Goal: Task Accomplishment & Management: Use online tool/utility

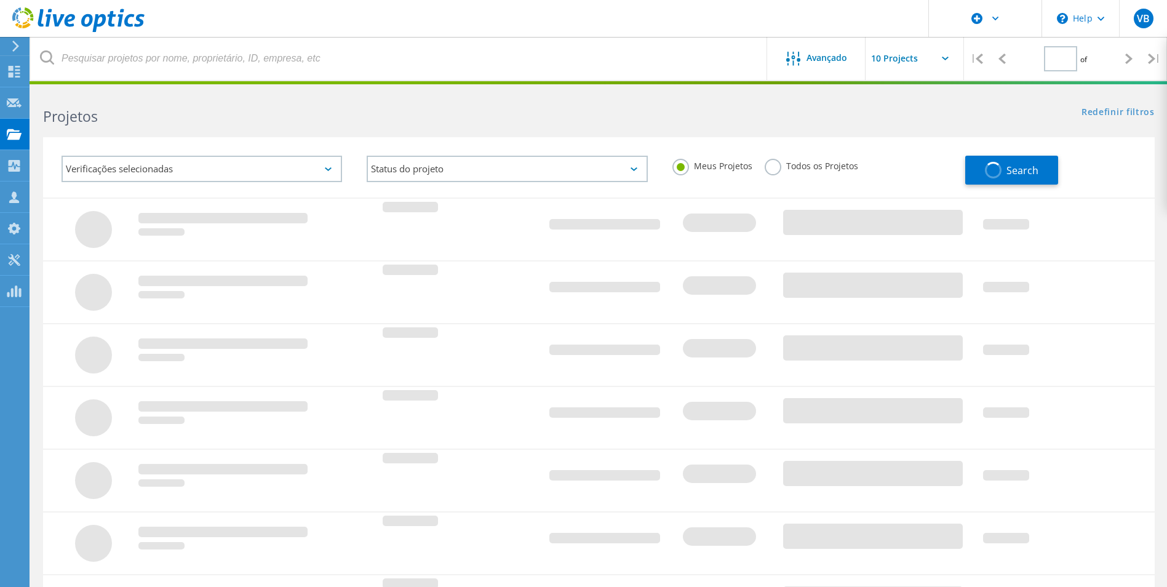
type input "1"
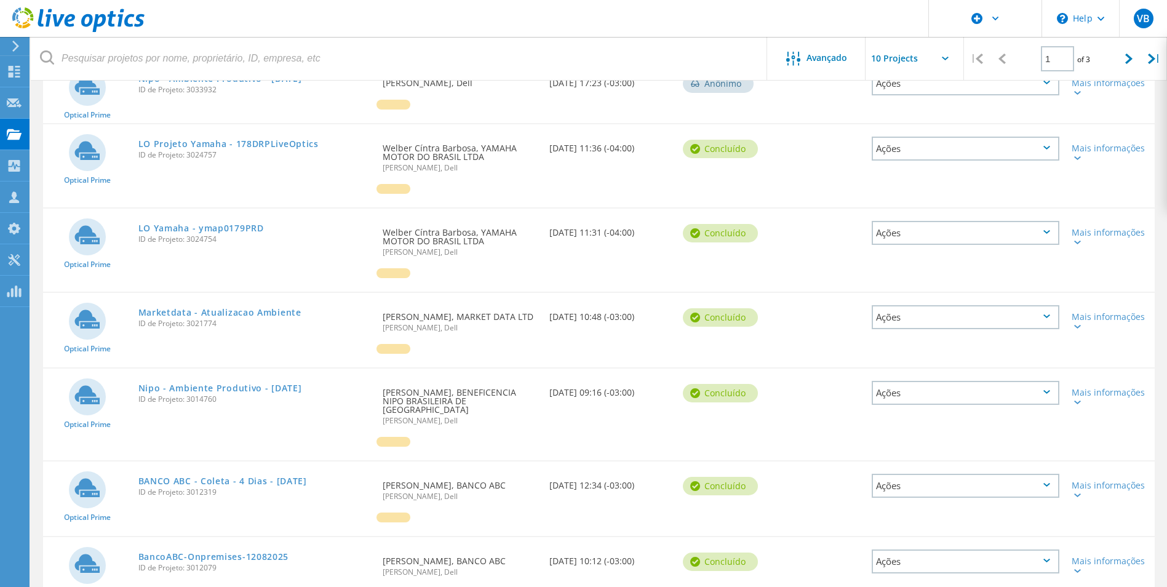
scroll to position [308, 0]
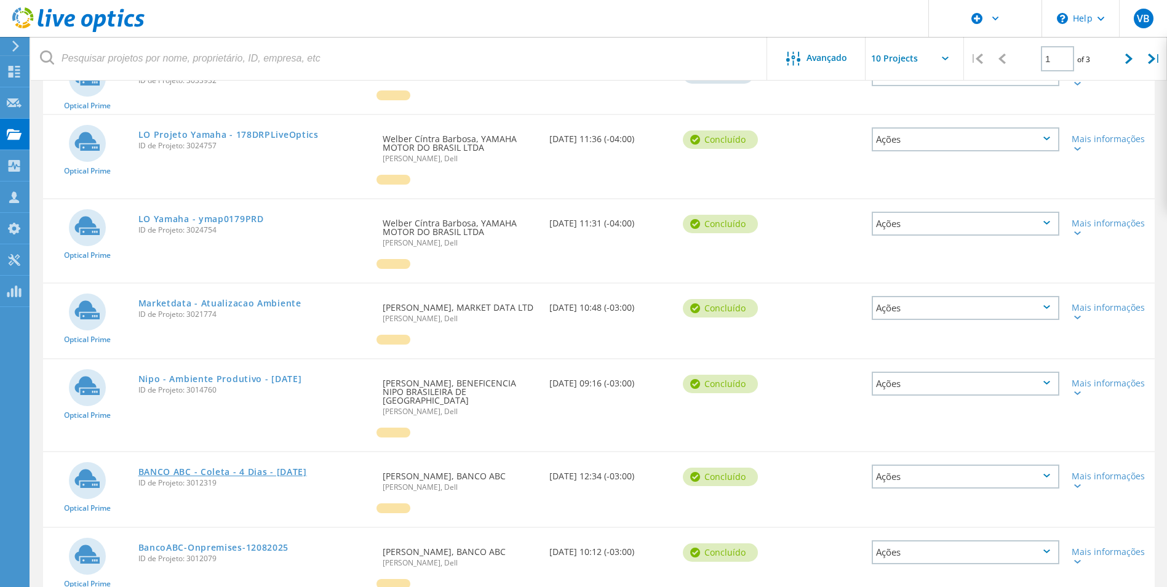
click at [173, 468] on link "BANCO ABC - [PERSON_NAME] - 4 [PERSON_NAME] - [DATE]" at bounding box center [222, 472] width 169 height 9
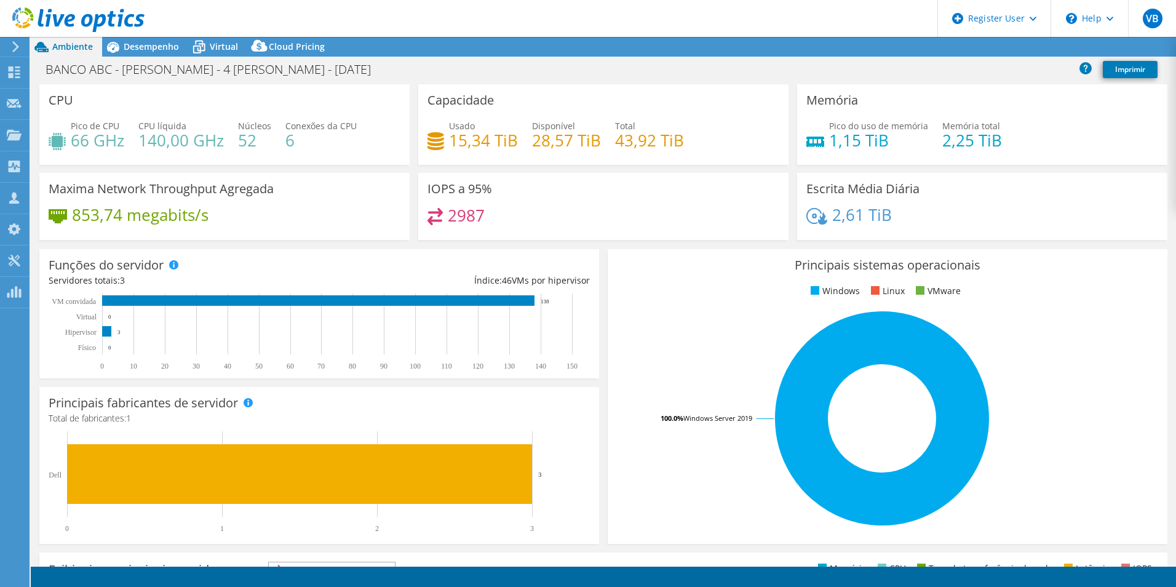
select select "USD"
click at [697, 31] on header "VB Usuário Dell [PERSON_NAME] [PERSON_NAME][EMAIL_ADDRESS][DOMAIN_NAME] Dell My…" at bounding box center [588, 18] width 1176 height 37
click at [142, 46] on span "Desempenho" at bounding box center [151, 47] width 55 height 12
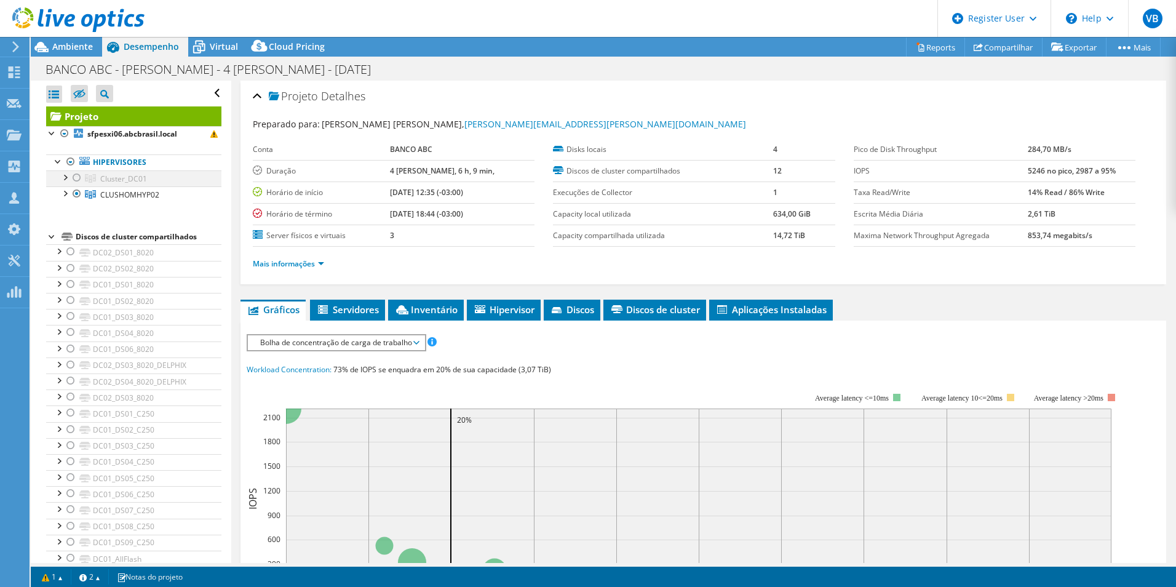
click at [65, 178] on div at bounding box center [64, 176] width 12 height 12
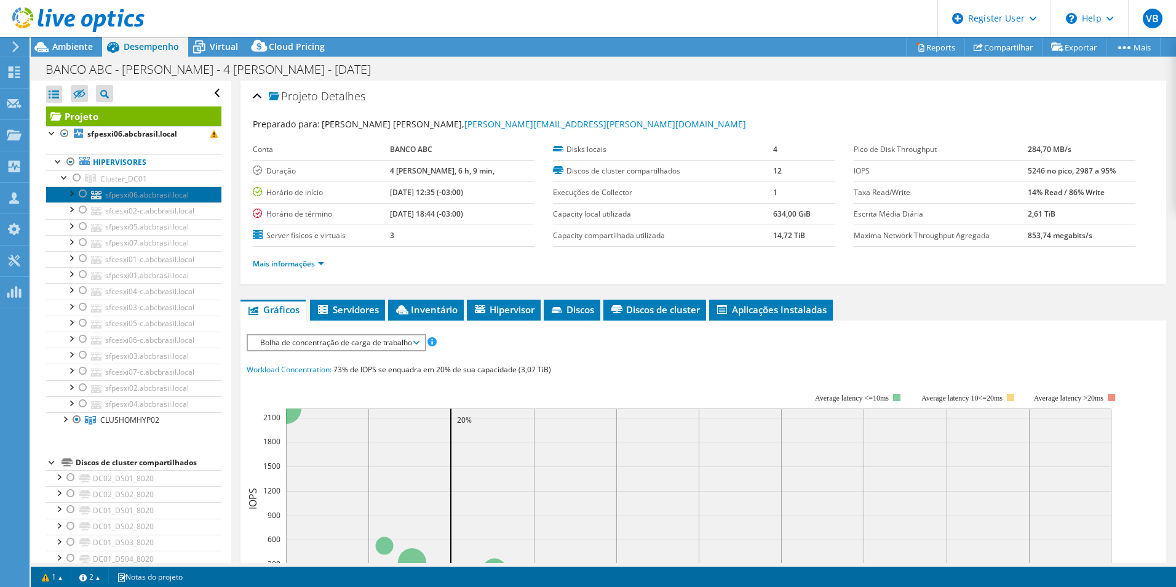
click at [132, 199] on link "sfpesxi06.abcbrasil.local" at bounding box center [133, 194] width 175 height 16
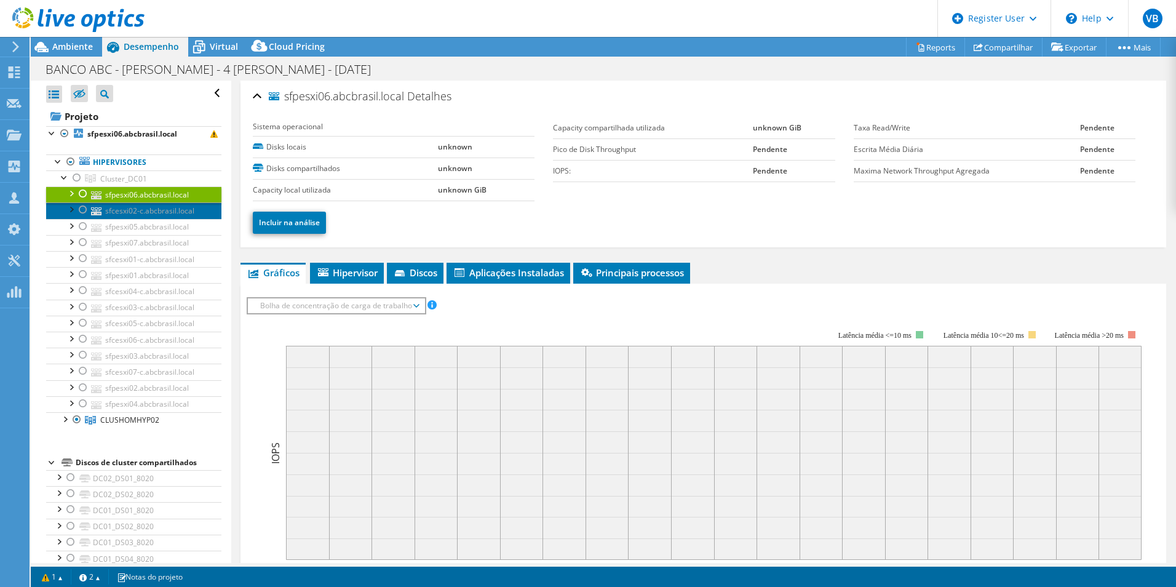
click at [154, 212] on link "sfcesxi02-c.abcbrasil.local" at bounding box center [133, 210] width 175 height 16
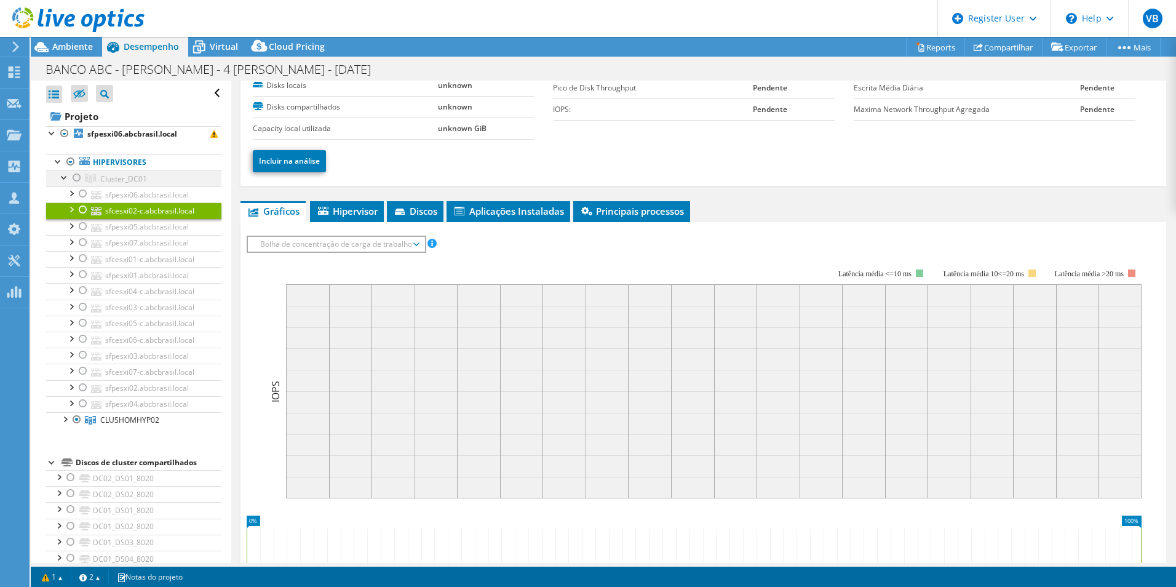
click at [74, 180] on div at bounding box center [77, 177] width 12 height 15
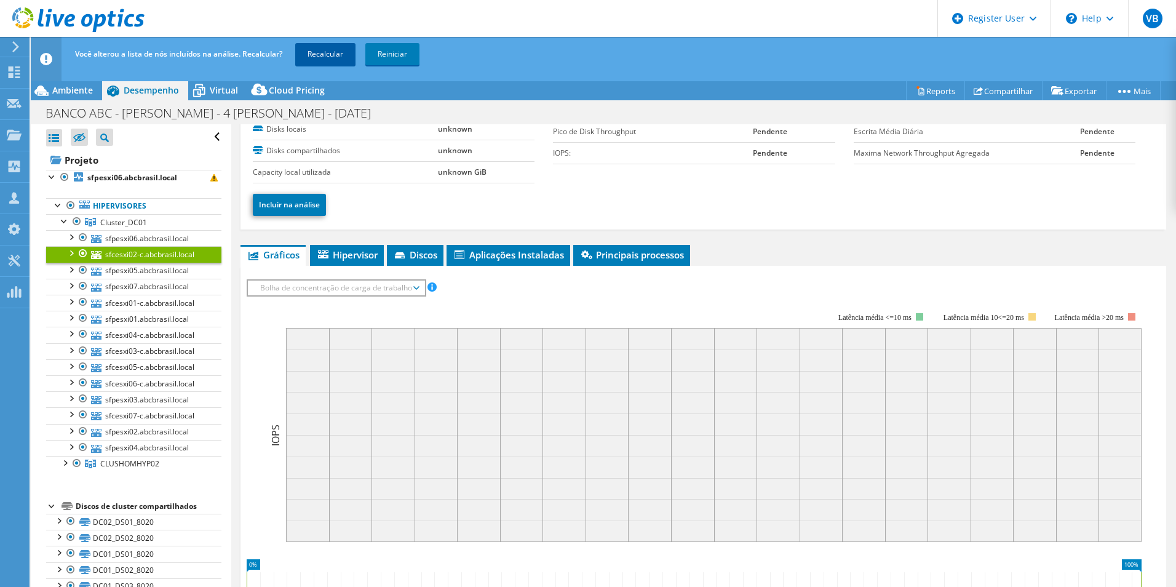
click at [329, 50] on link "Recalcular" at bounding box center [325, 54] width 60 height 22
click at [551, 67] on div "Você alterou a lista de nós incluídos na análise. Recalcular? Recalculando... R…" at bounding box center [626, 54] width 1109 height 34
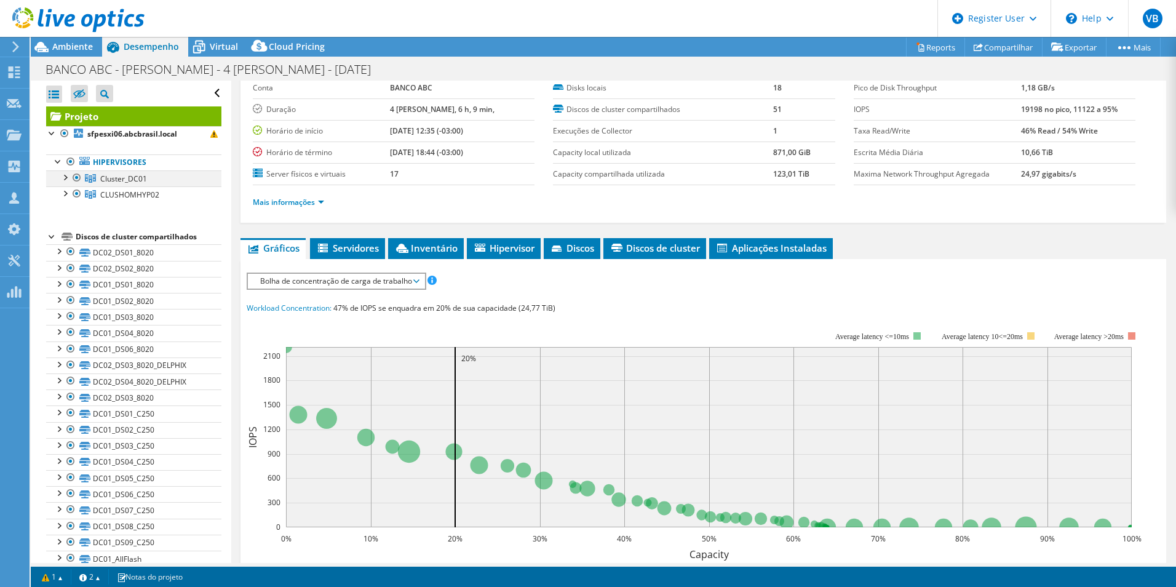
click at [65, 175] on div at bounding box center [64, 176] width 12 height 12
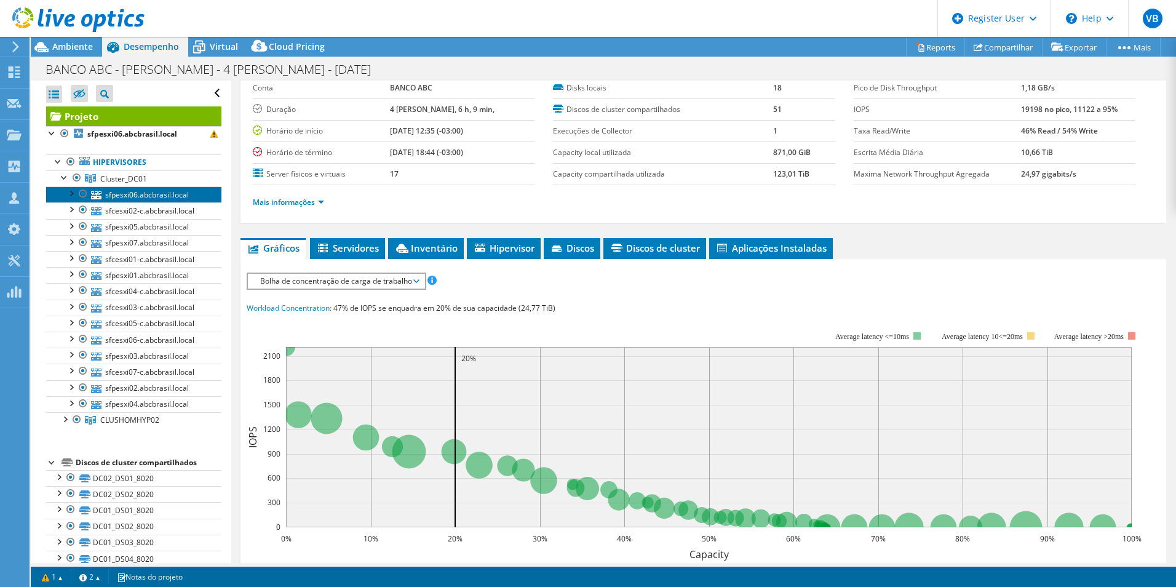
click at [118, 197] on link "sfpesxi06.abcbrasil.local" at bounding box center [133, 194] width 175 height 16
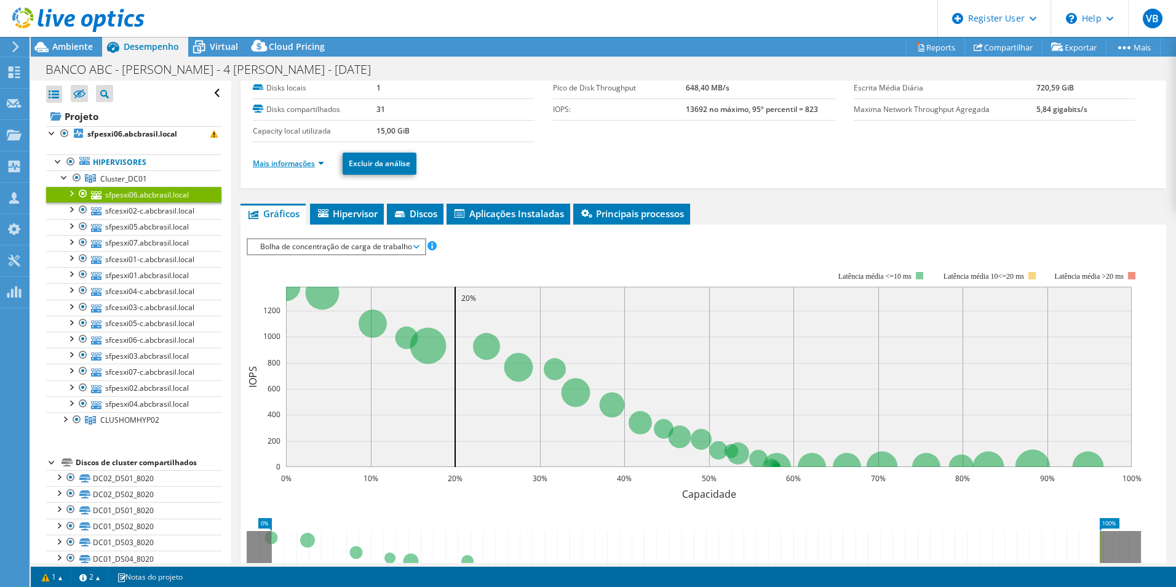
click at [321, 163] on link "Mais informações" at bounding box center [288, 163] width 71 height 10
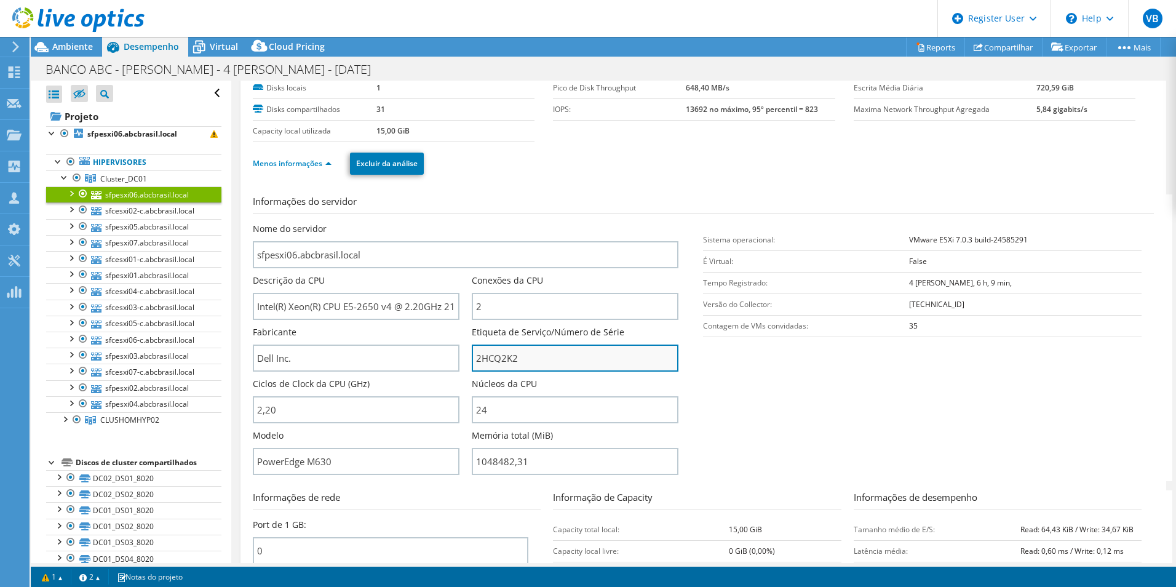
click at [509, 361] on input "2HCQ2K2" at bounding box center [575, 358] width 207 height 27
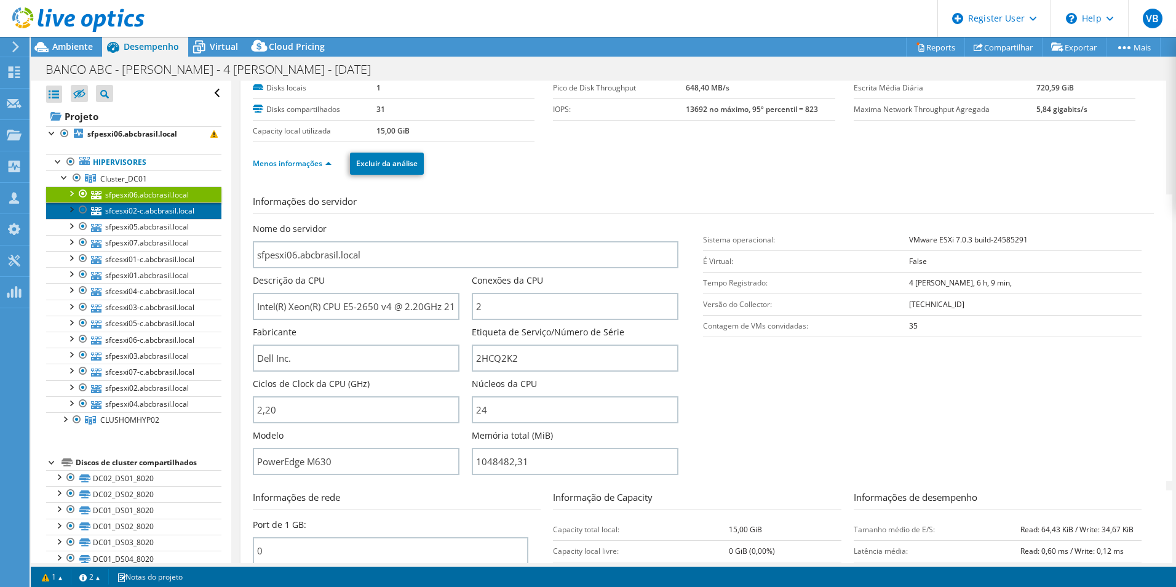
click at [156, 207] on link "sfcesxi02-c.abcbrasil.local" at bounding box center [133, 210] width 175 height 16
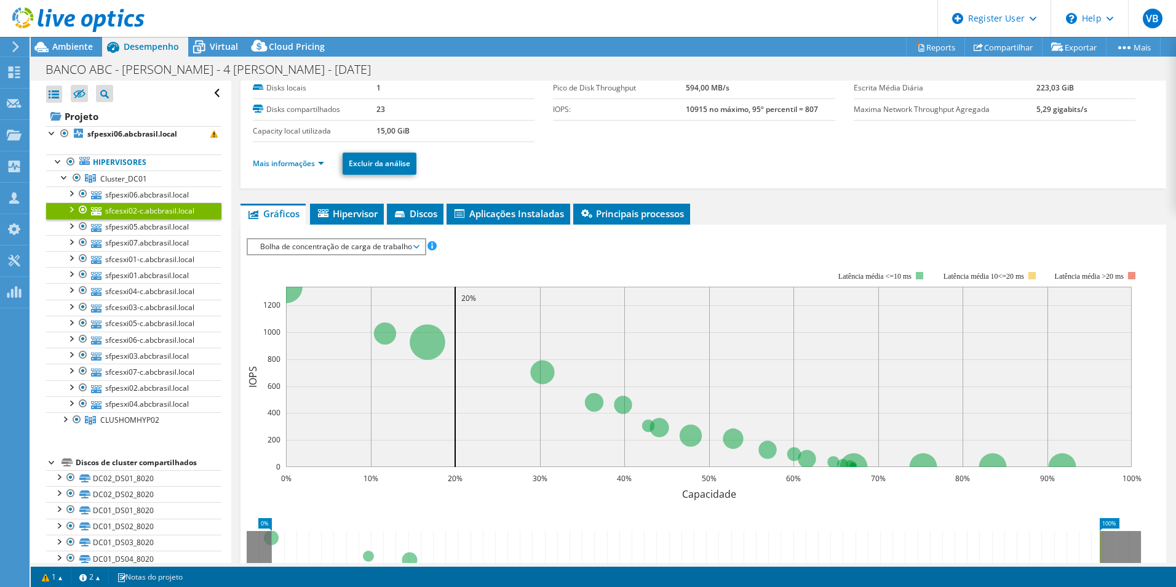
click at [313, 157] on li "Mais informações" at bounding box center [292, 164] width 79 height 14
click at [316, 162] on link "Mais informações" at bounding box center [288, 163] width 71 height 10
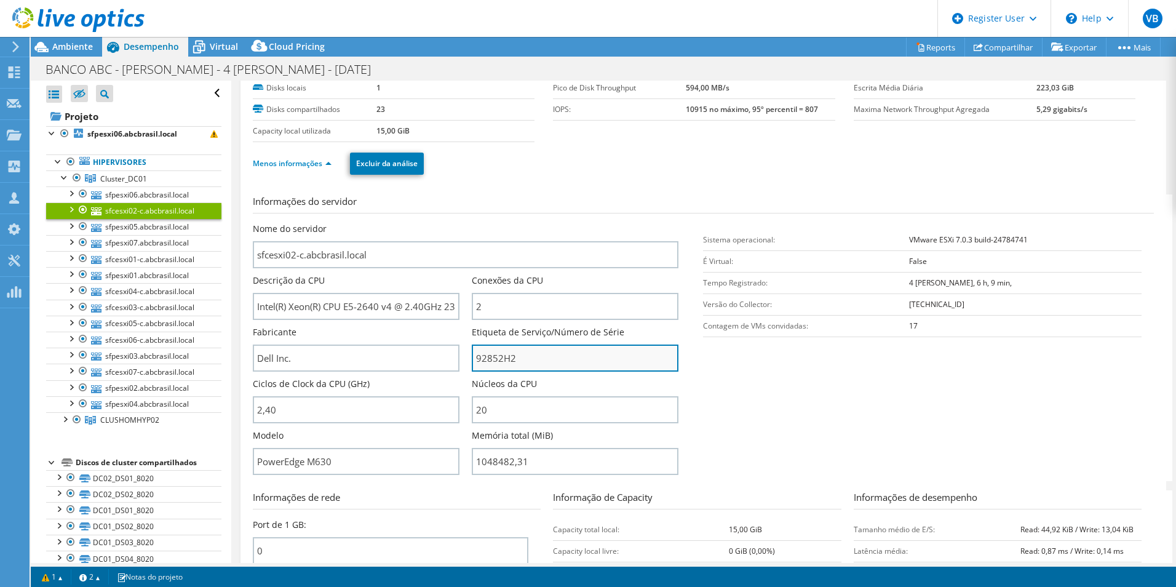
click at [492, 364] on input "92852H2" at bounding box center [575, 358] width 207 height 27
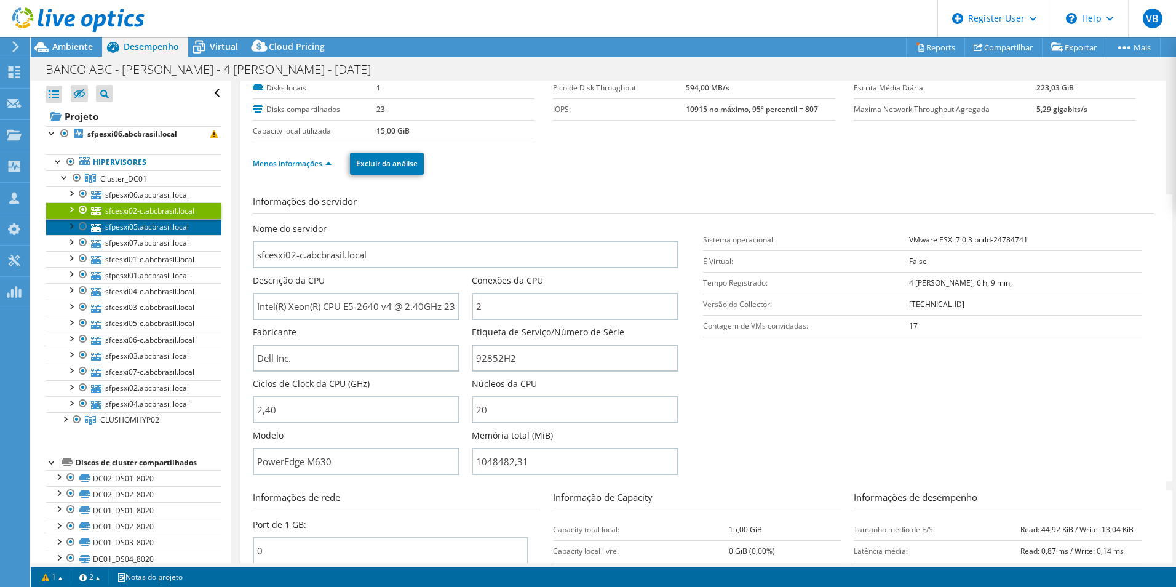
click at [170, 229] on link "sfpesxi05.abcbrasil.local" at bounding box center [133, 227] width 175 height 16
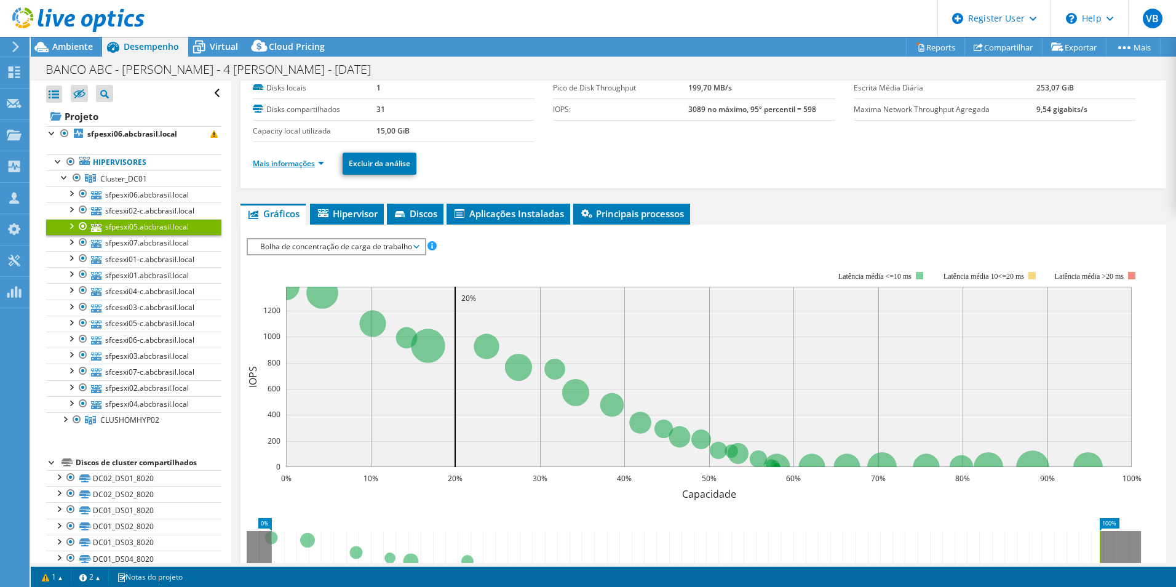
click at [303, 162] on link "Mais informações" at bounding box center [288, 163] width 71 height 10
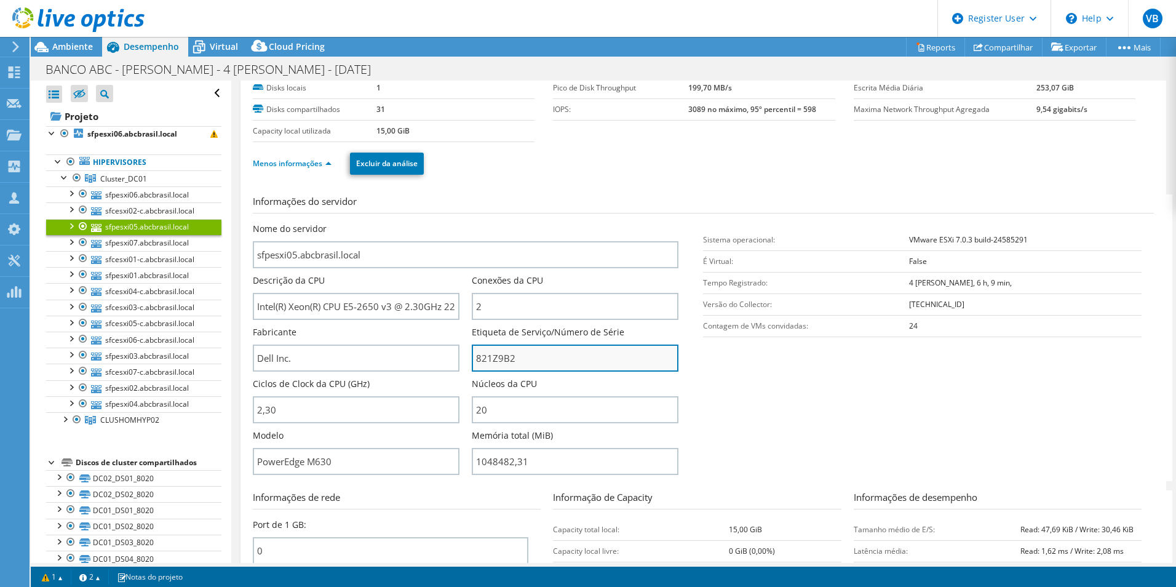
click at [508, 361] on input "821Z9B2" at bounding box center [575, 358] width 207 height 27
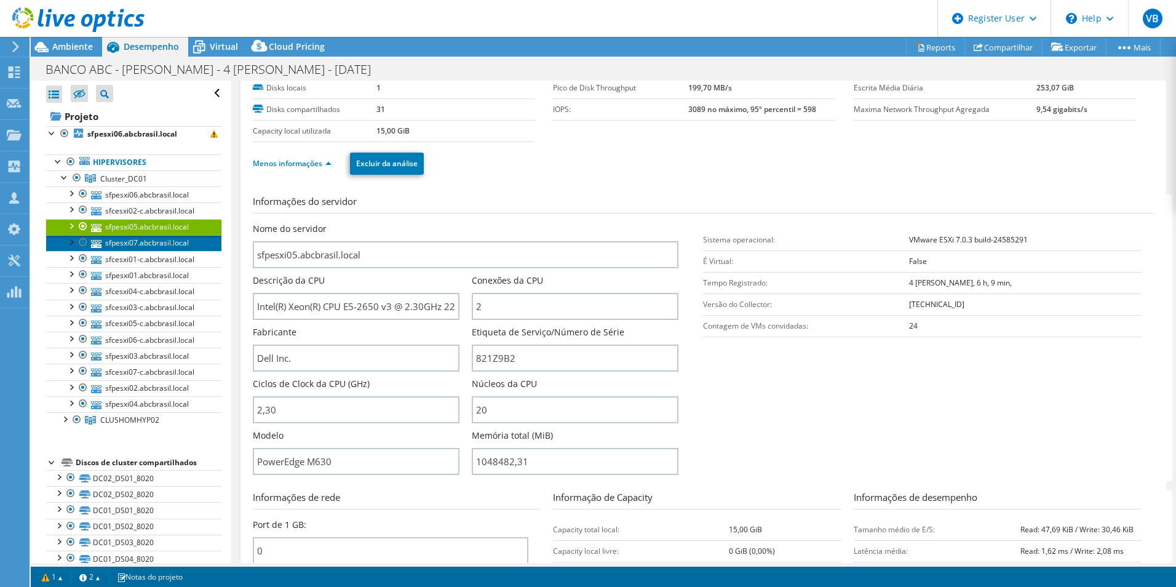
click at [163, 241] on link "sfpesxi07.abcbrasil.local" at bounding box center [133, 243] width 175 height 16
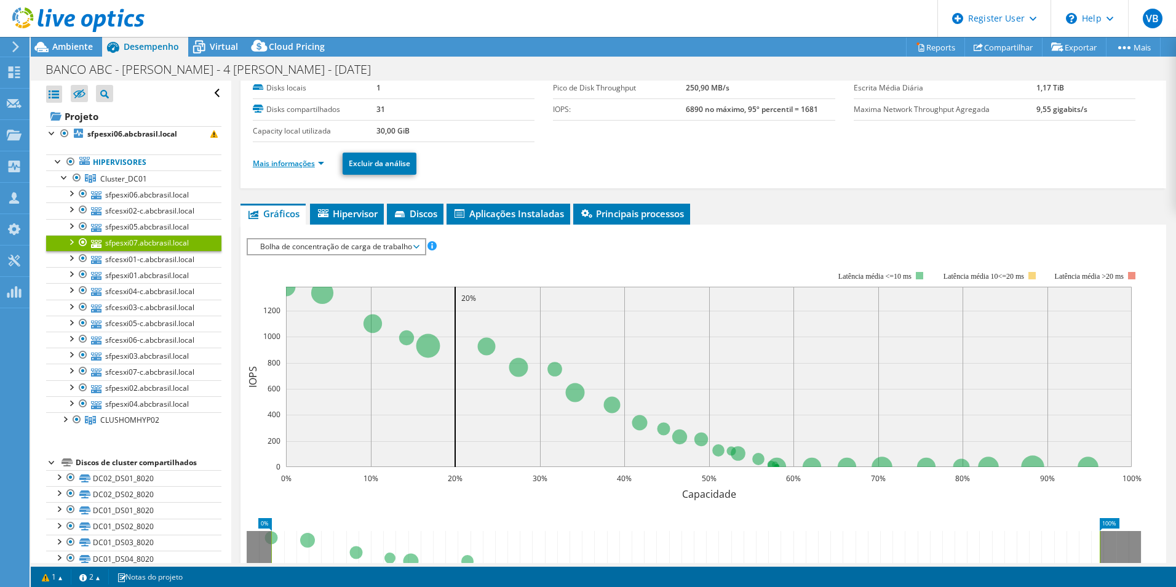
click at [292, 167] on link "Mais informações" at bounding box center [288, 163] width 71 height 10
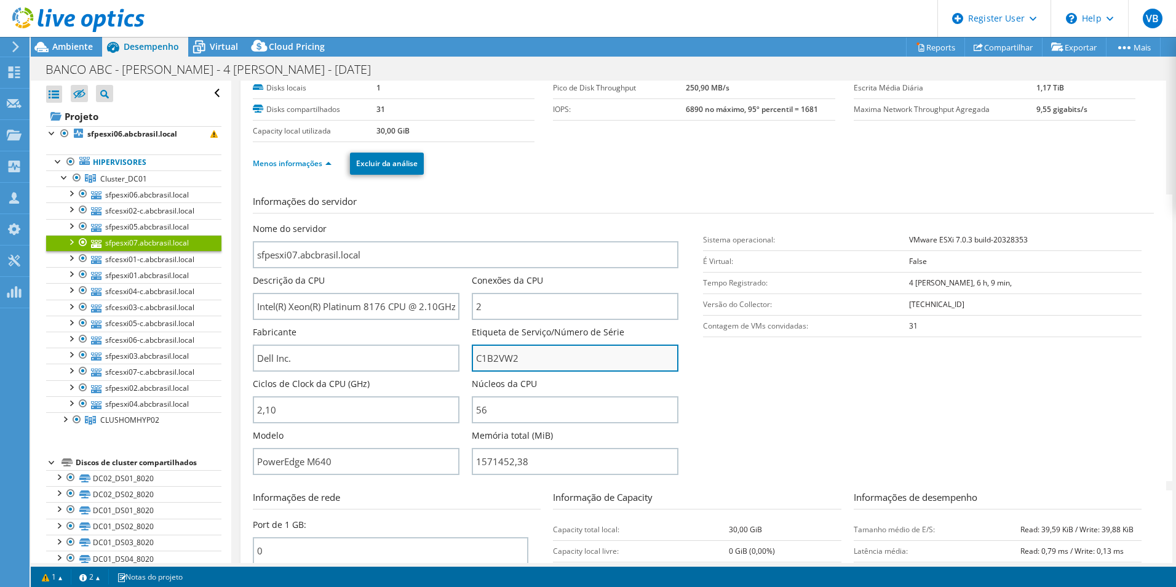
click at [503, 357] on input "C1B2VW2" at bounding box center [575, 358] width 207 height 27
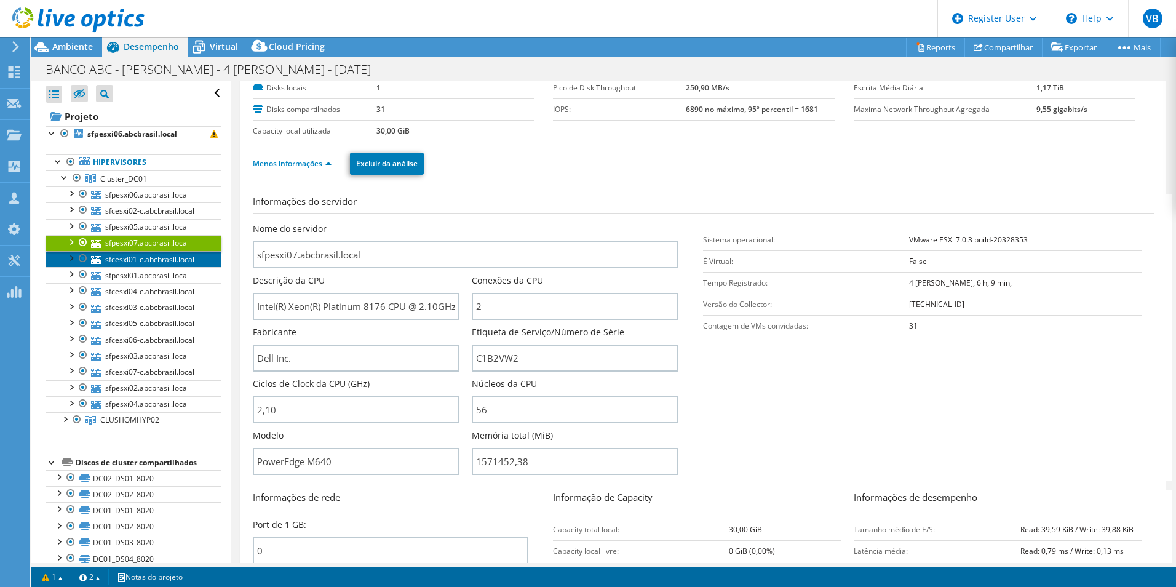
click at [168, 259] on link "sfcesxi01-c.abcbrasil.local" at bounding box center [133, 259] width 175 height 16
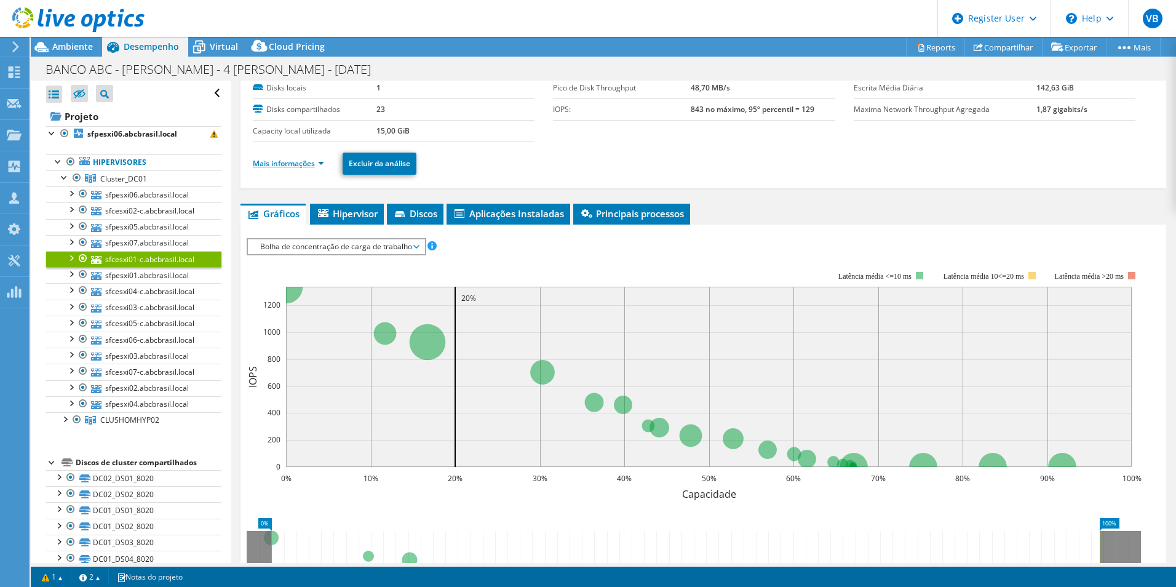
click at [309, 167] on link "Mais informações" at bounding box center [288, 163] width 71 height 10
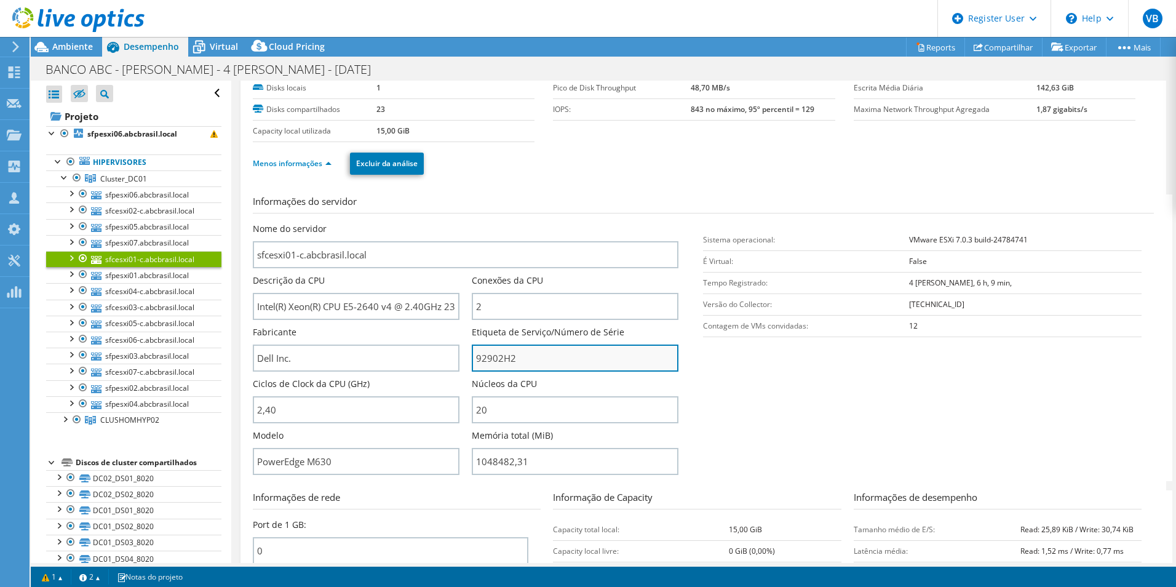
click at [498, 358] on input "92902H2" at bounding box center [575, 358] width 207 height 27
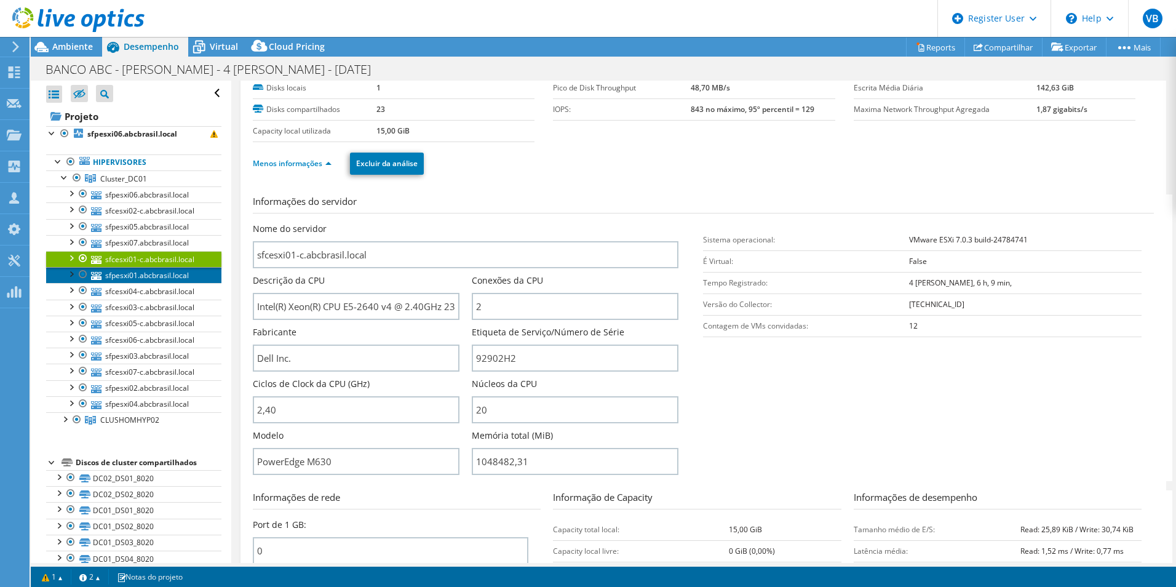
click at [156, 275] on link "sfpesxi01.abcbrasil.local" at bounding box center [133, 275] width 175 height 16
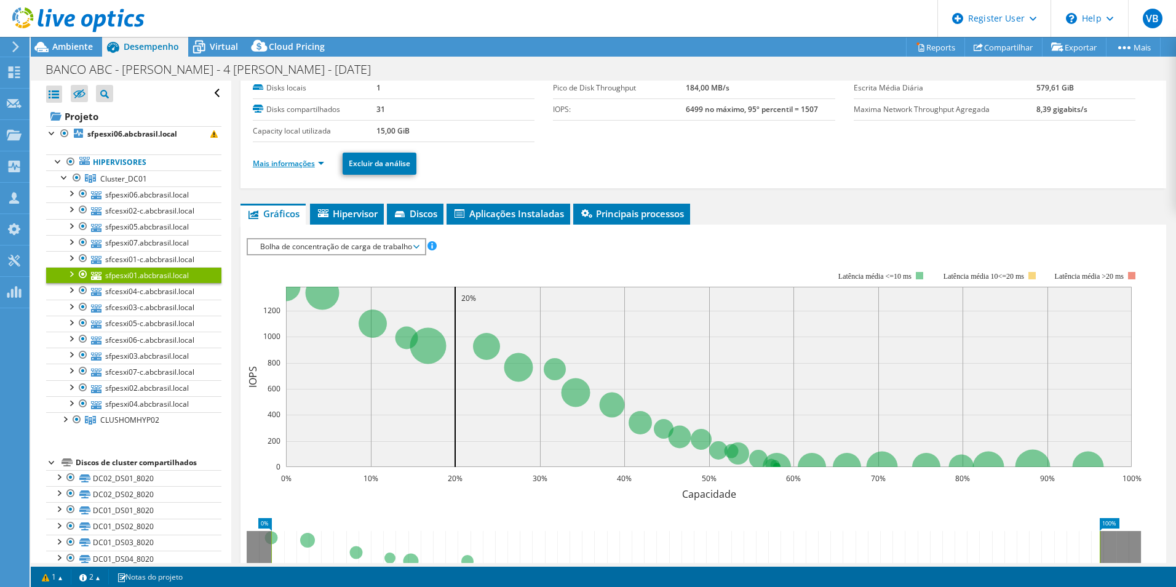
click at [309, 163] on link "Mais informações" at bounding box center [288, 163] width 71 height 10
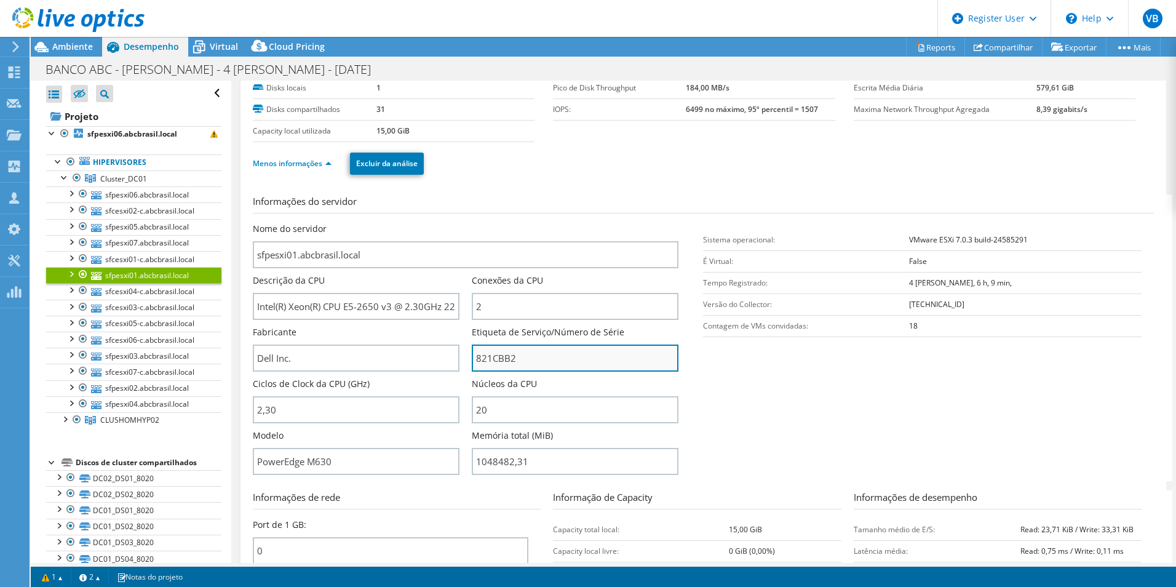
click at [498, 361] on input "821CBB2" at bounding box center [575, 358] width 207 height 27
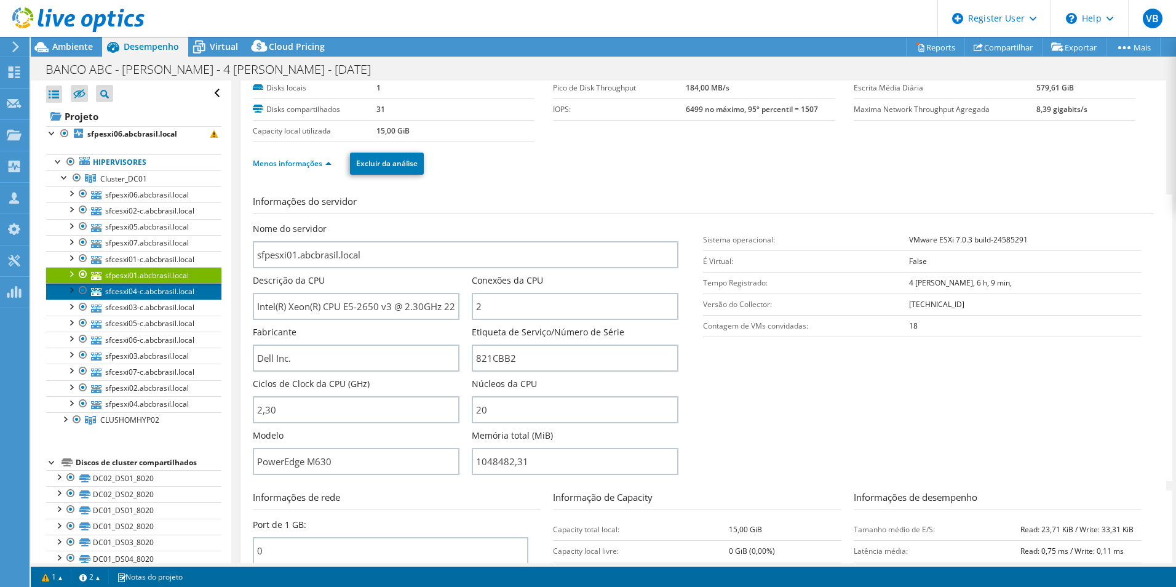
click at [164, 288] on link "sfcesxi04-c.abcbrasil.local" at bounding box center [133, 291] width 175 height 16
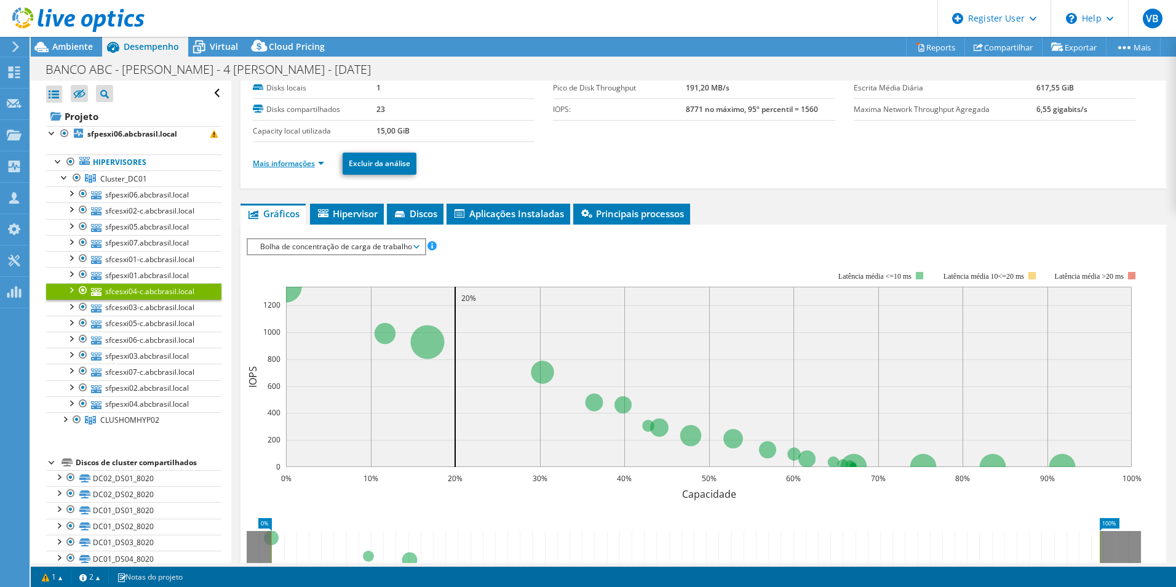
click at [324, 161] on link "Mais informações" at bounding box center [288, 163] width 71 height 10
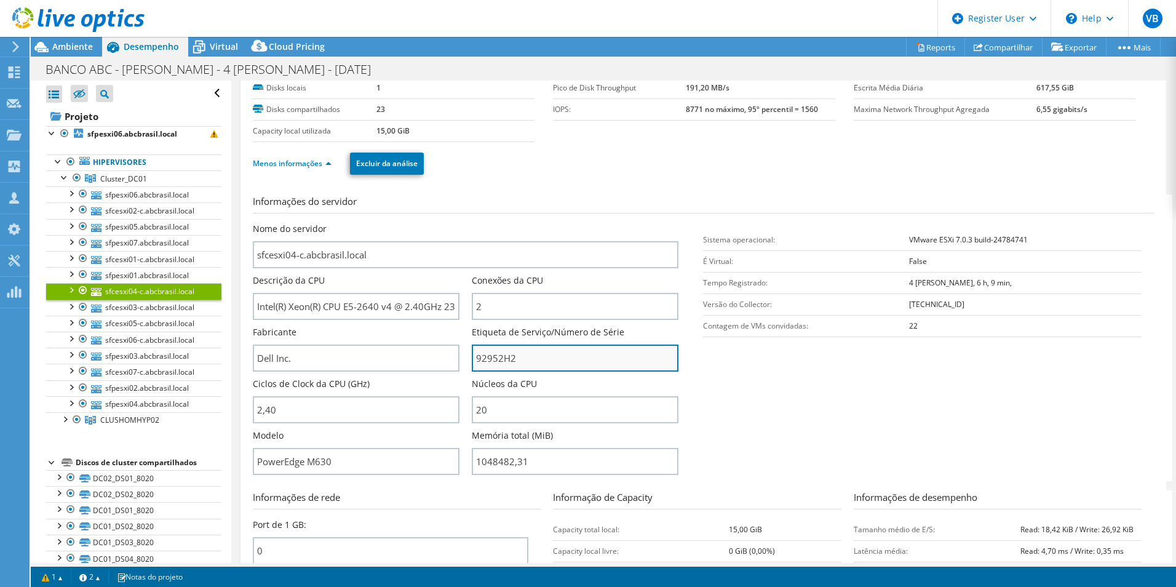
click at [500, 353] on input "92952H2" at bounding box center [575, 358] width 207 height 27
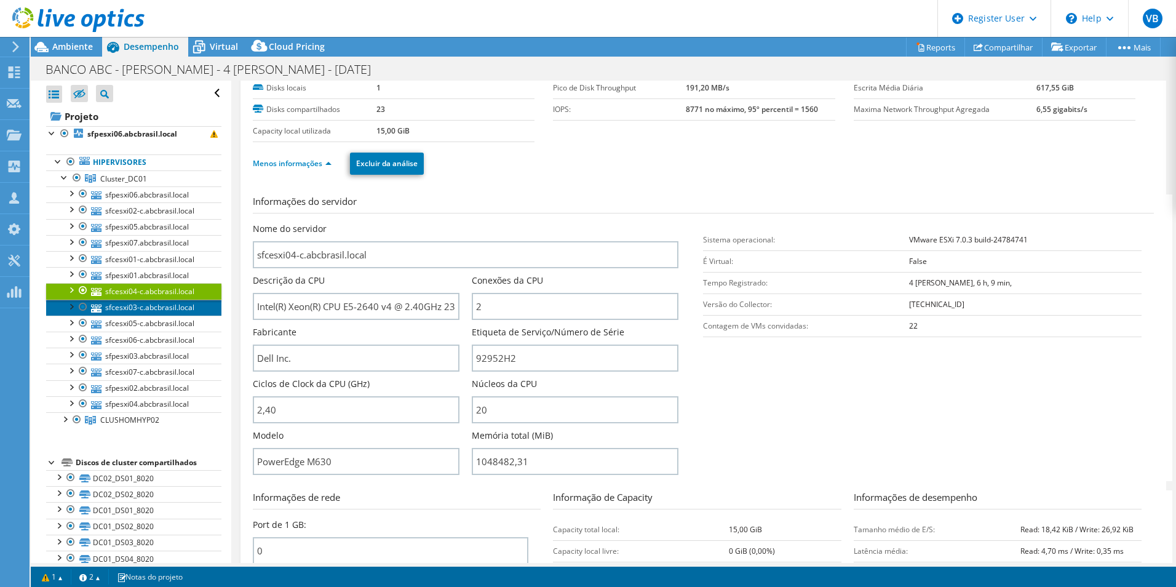
click at [163, 308] on link "sfcesxi03-c.abcbrasil.local" at bounding box center [133, 308] width 175 height 16
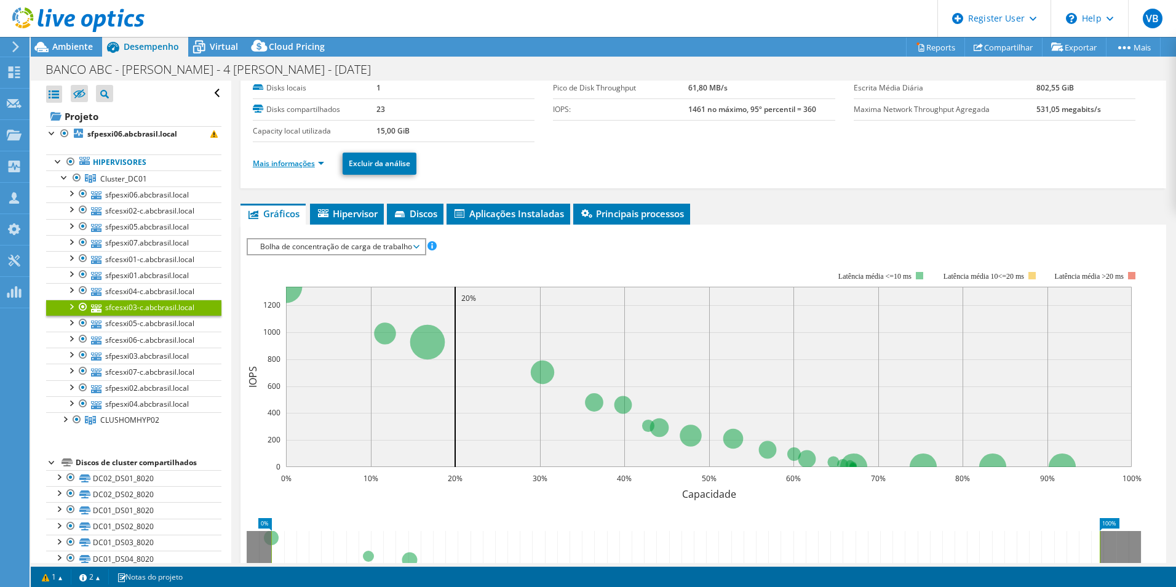
click at [318, 161] on link "Mais informações" at bounding box center [288, 163] width 71 height 10
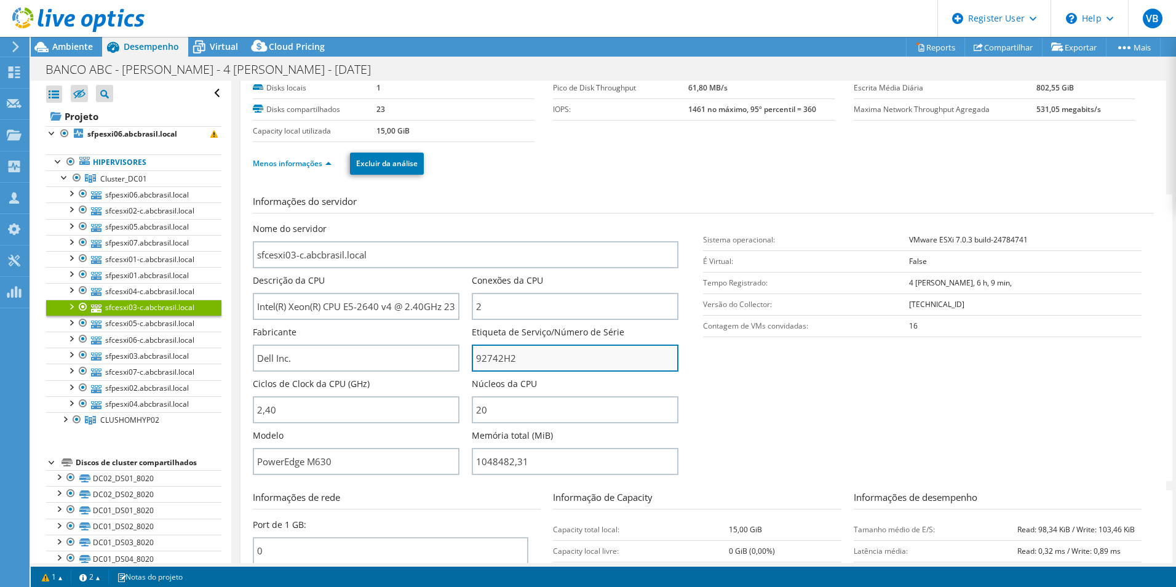
click at [487, 360] on input "92742H2" at bounding box center [575, 358] width 207 height 27
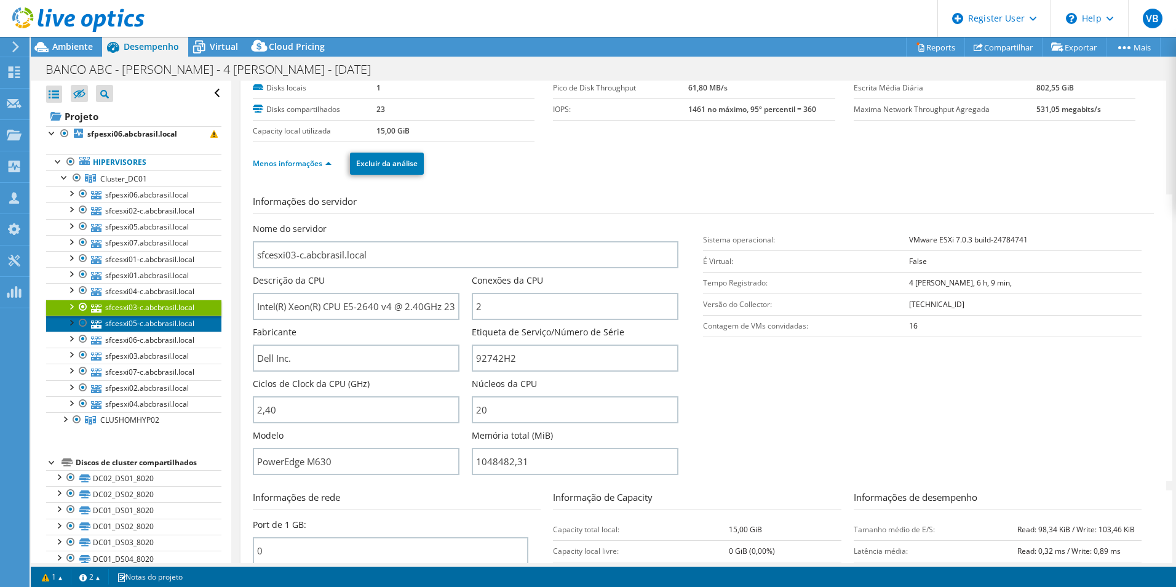
click at [175, 326] on link "sfcesxi05-c.abcbrasil.local" at bounding box center [133, 324] width 175 height 16
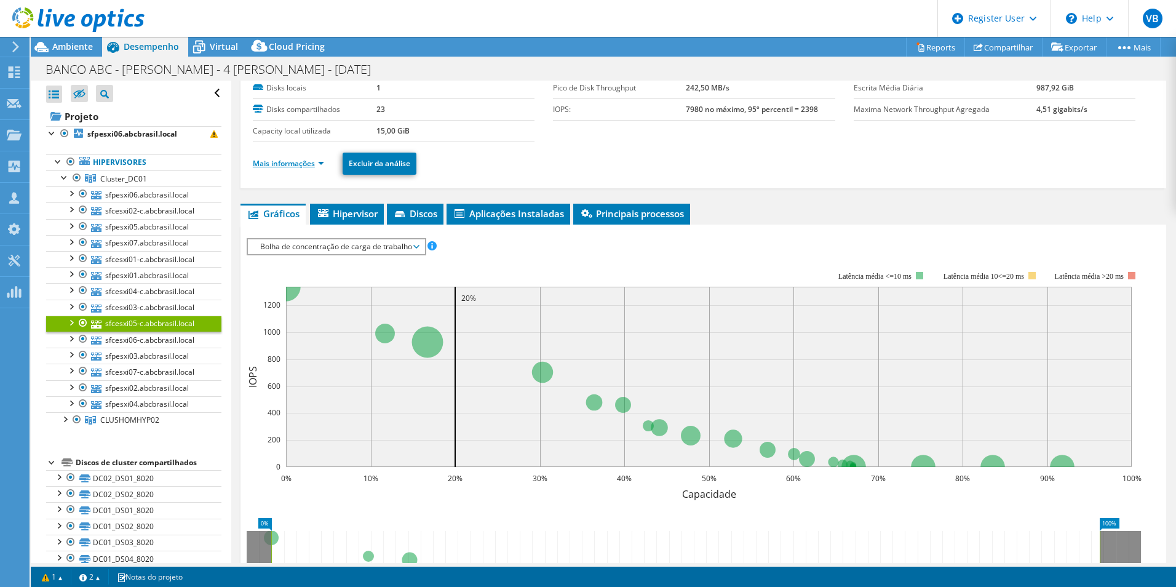
click at [318, 164] on link "Mais informações" at bounding box center [288, 163] width 71 height 10
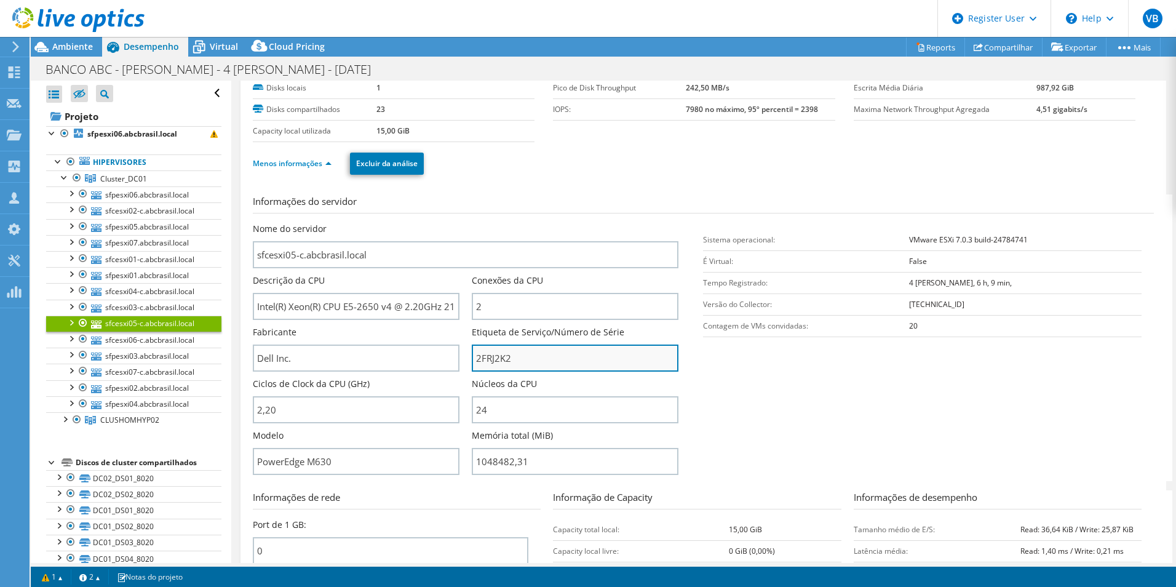
click at [500, 356] on input "2FRJ2K2" at bounding box center [575, 358] width 207 height 27
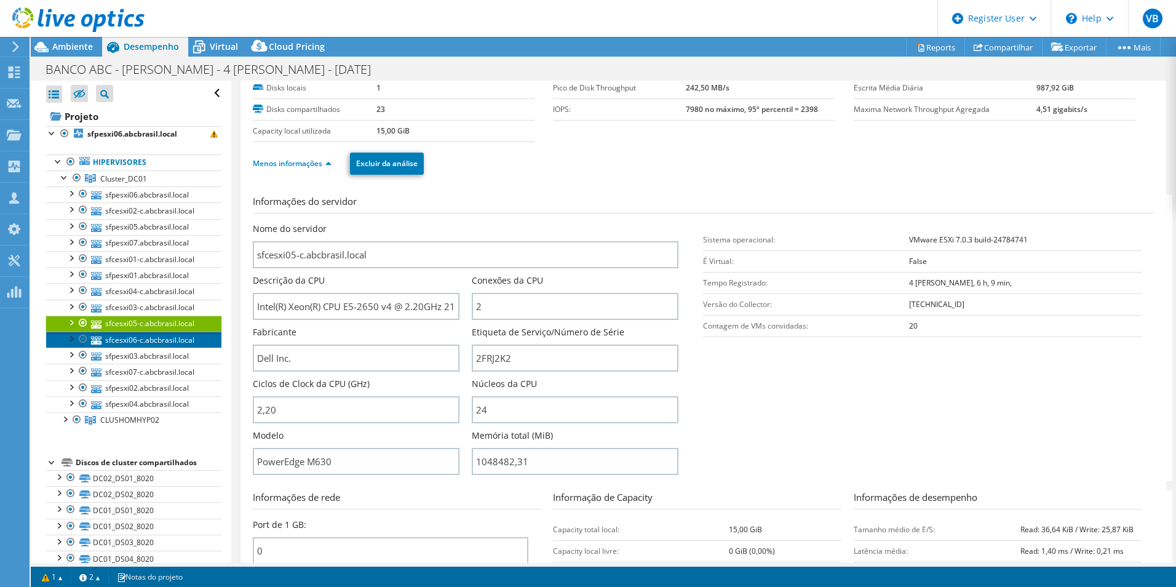
click at [177, 336] on link "sfcesxi06-c.abcbrasil.local" at bounding box center [133, 340] width 175 height 16
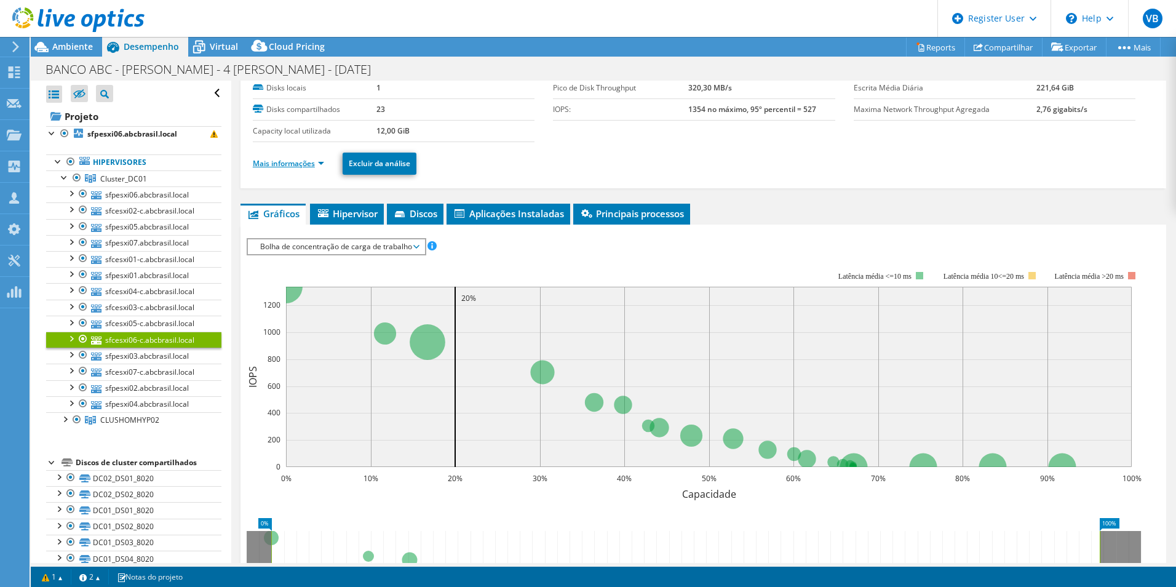
click at [318, 162] on link "Mais informações" at bounding box center [288, 163] width 71 height 10
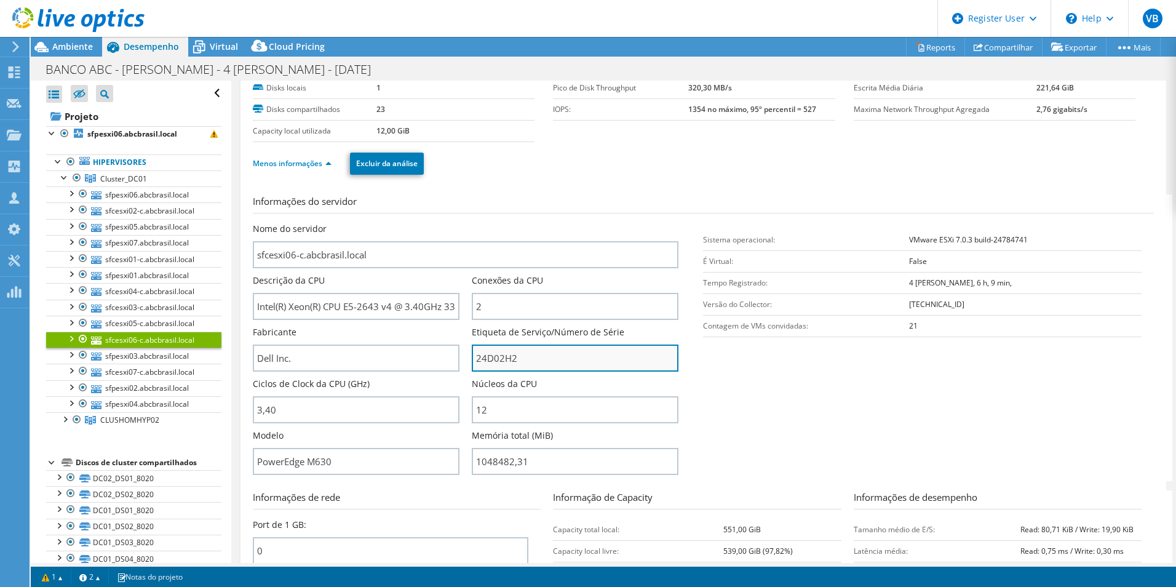
click at [499, 359] on input "24D02H2" at bounding box center [575, 358] width 207 height 27
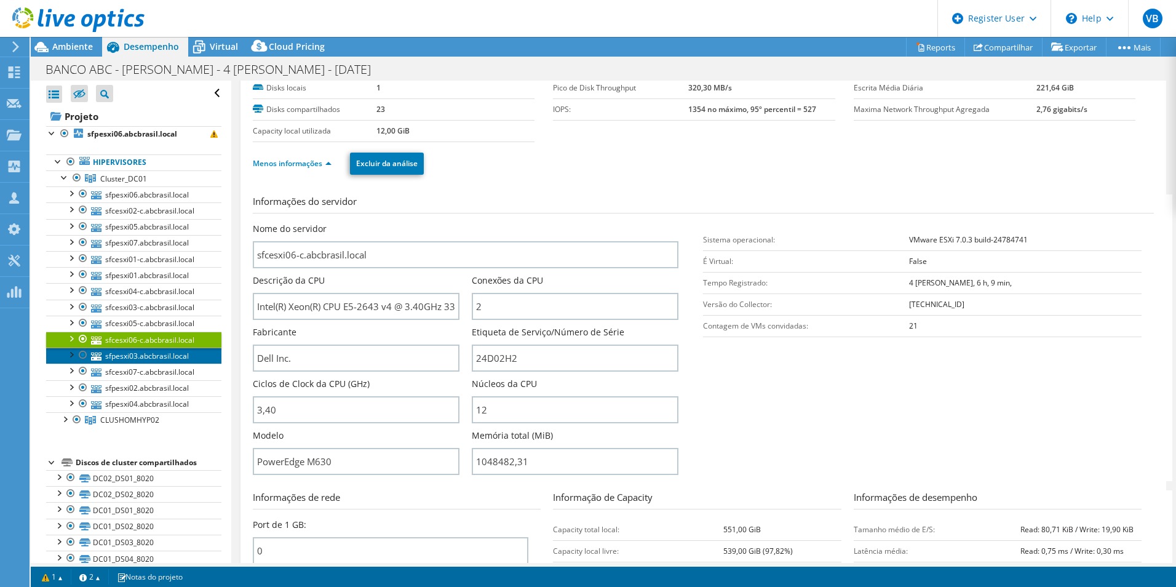
click at [174, 356] on link "sfpesxi03.abcbrasil.local" at bounding box center [133, 356] width 175 height 16
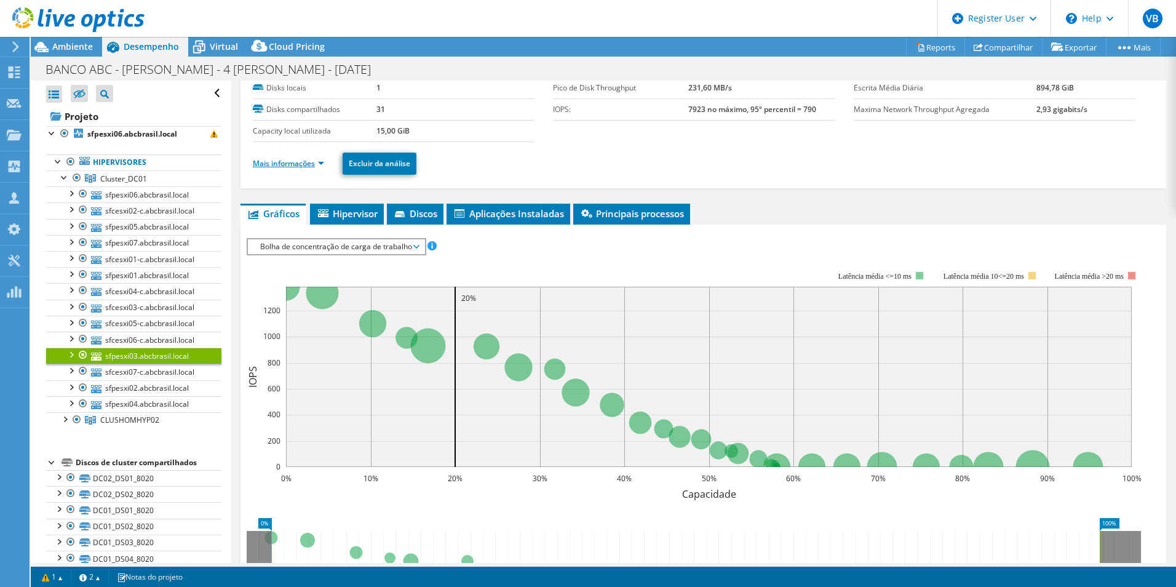
click at [308, 166] on link "Mais informações" at bounding box center [288, 163] width 71 height 10
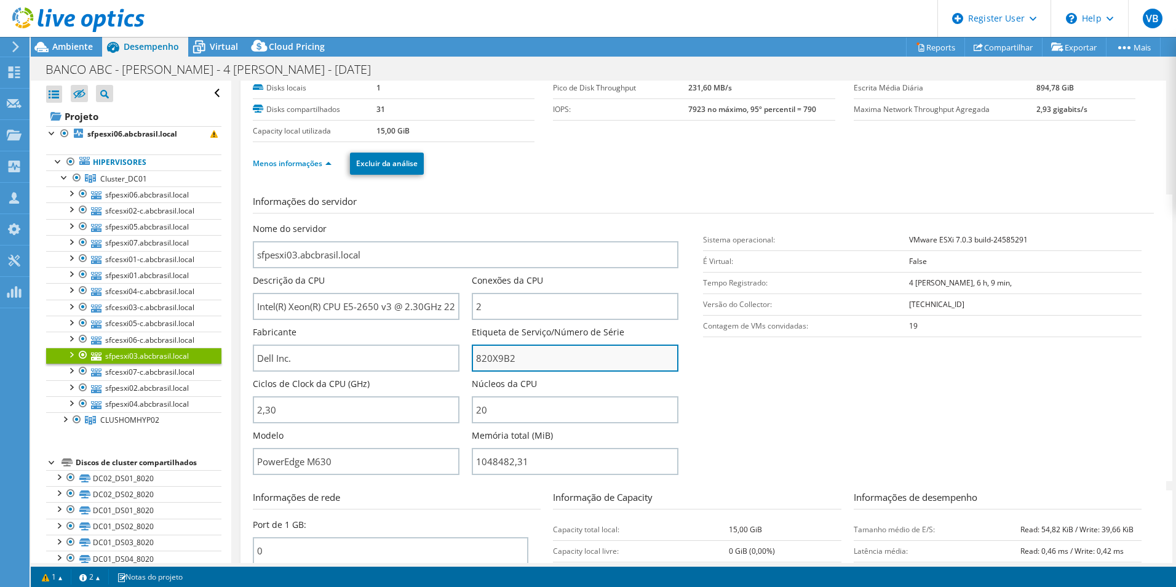
click at [484, 364] on input "820X9B2" at bounding box center [575, 358] width 207 height 27
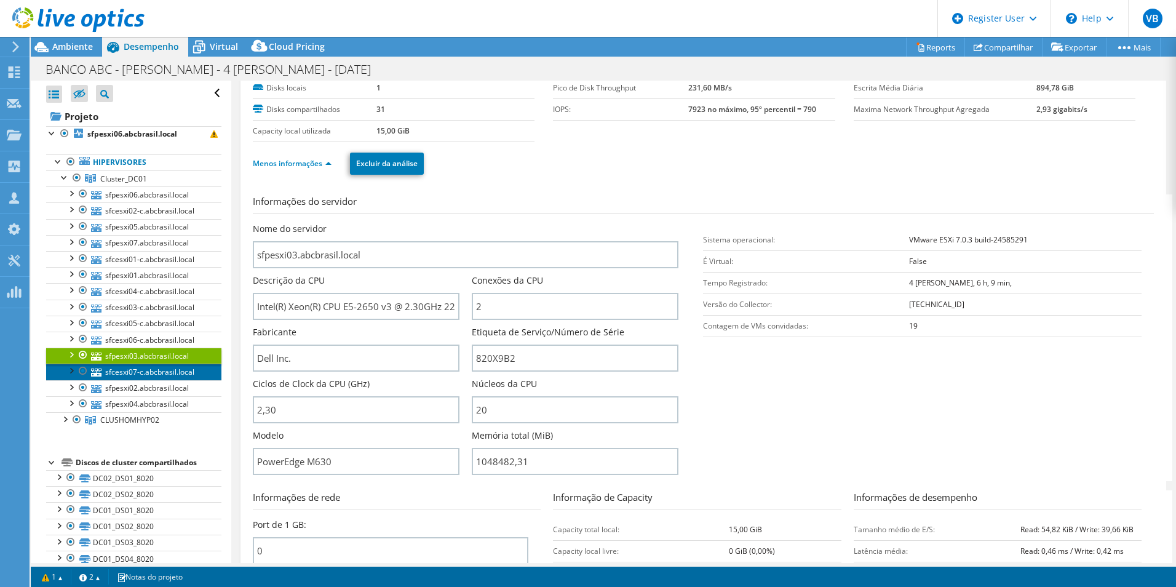
click at [143, 369] on link "sfcesxi07-c.abcbrasil.local" at bounding box center [133, 372] width 175 height 16
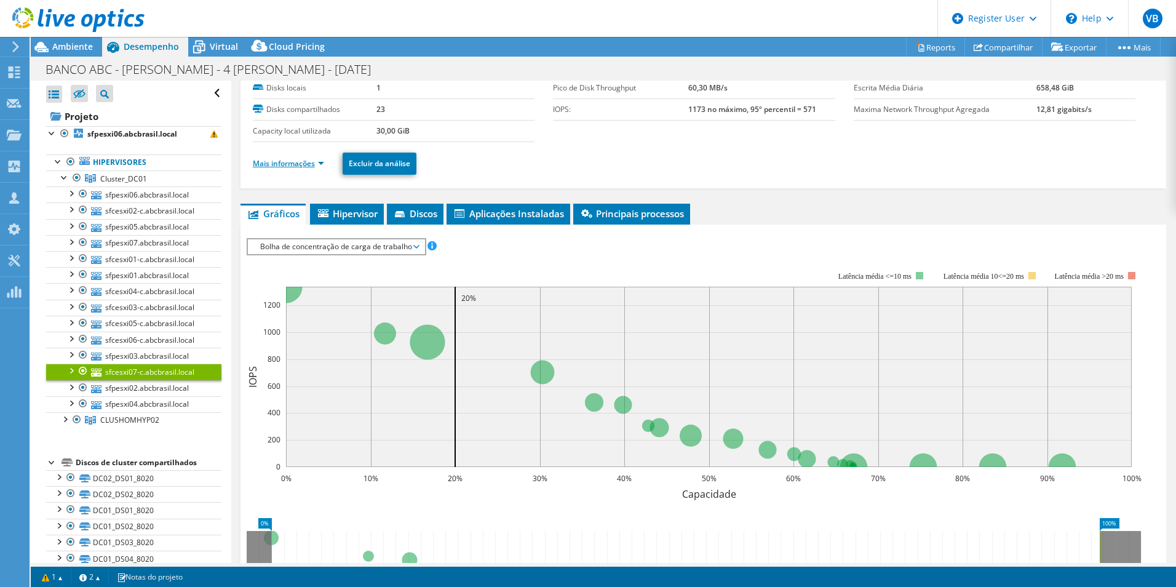
click at [324, 162] on link "Mais informações" at bounding box center [288, 163] width 71 height 10
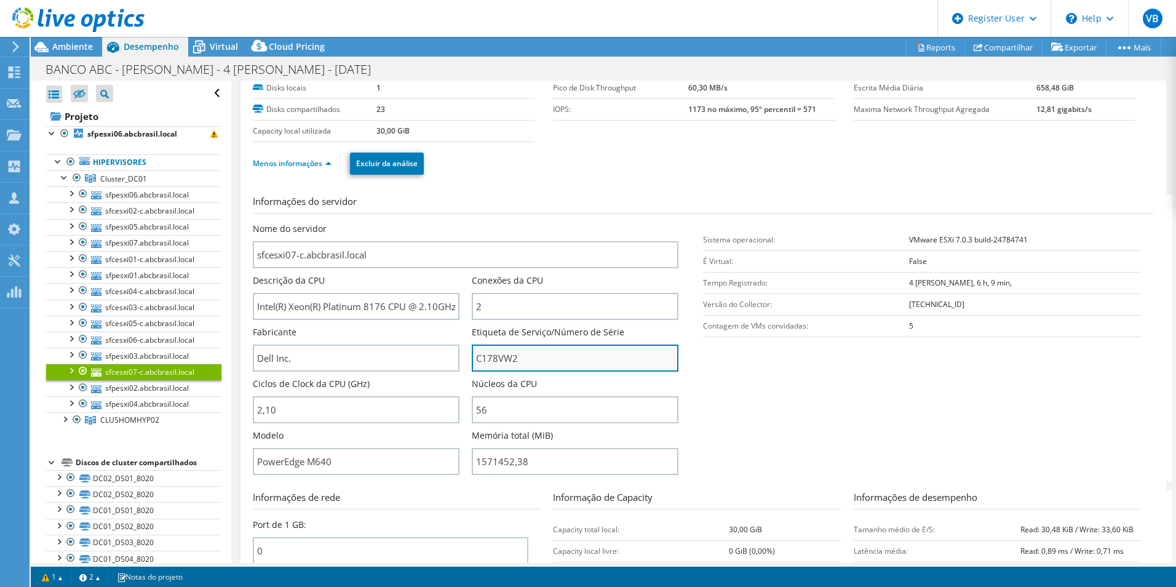
click at [501, 364] on input "C178VW2" at bounding box center [575, 358] width 207 height 27
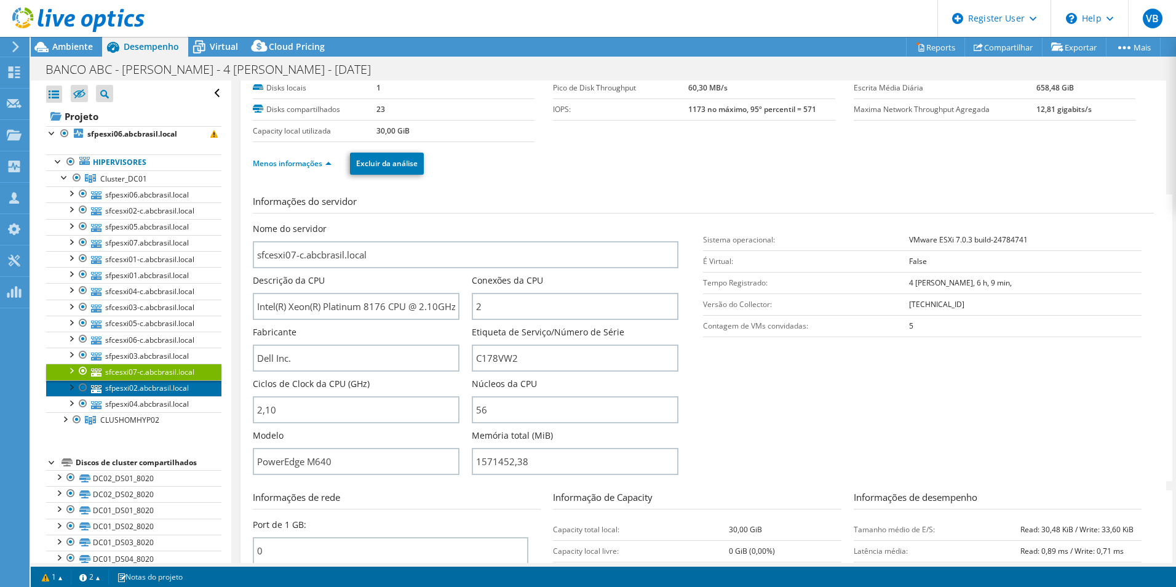
click at [166, 389] on link "sfpesxi02.abcbrasil.local" at bounding box center [133, 388] width 175 height 16
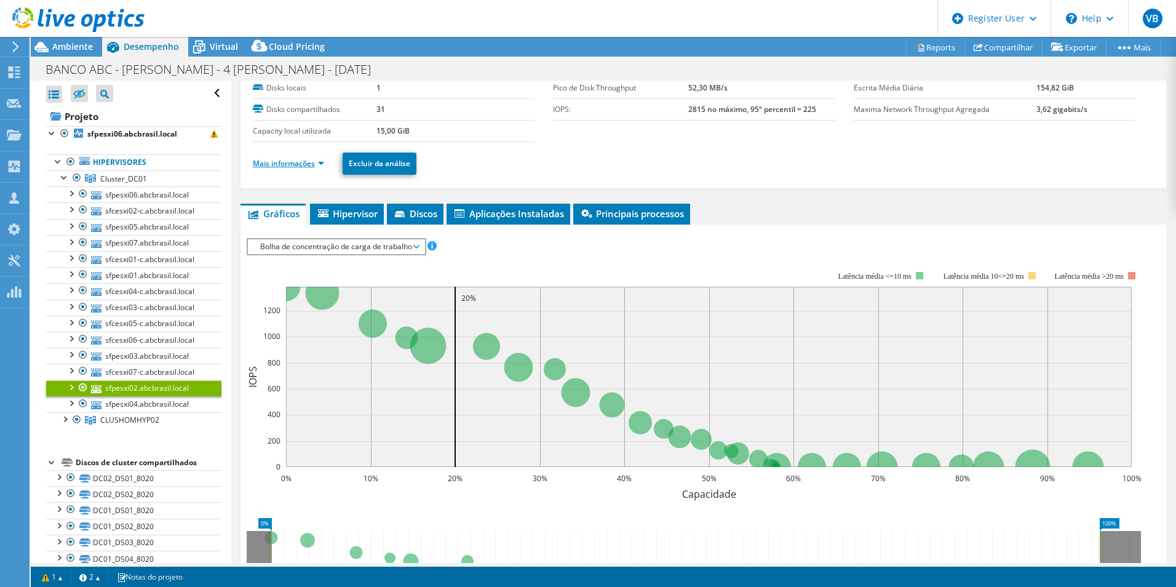
click at [318, 163] on link "Mais informações" at bounding box center [288, 163] width 71 height 10
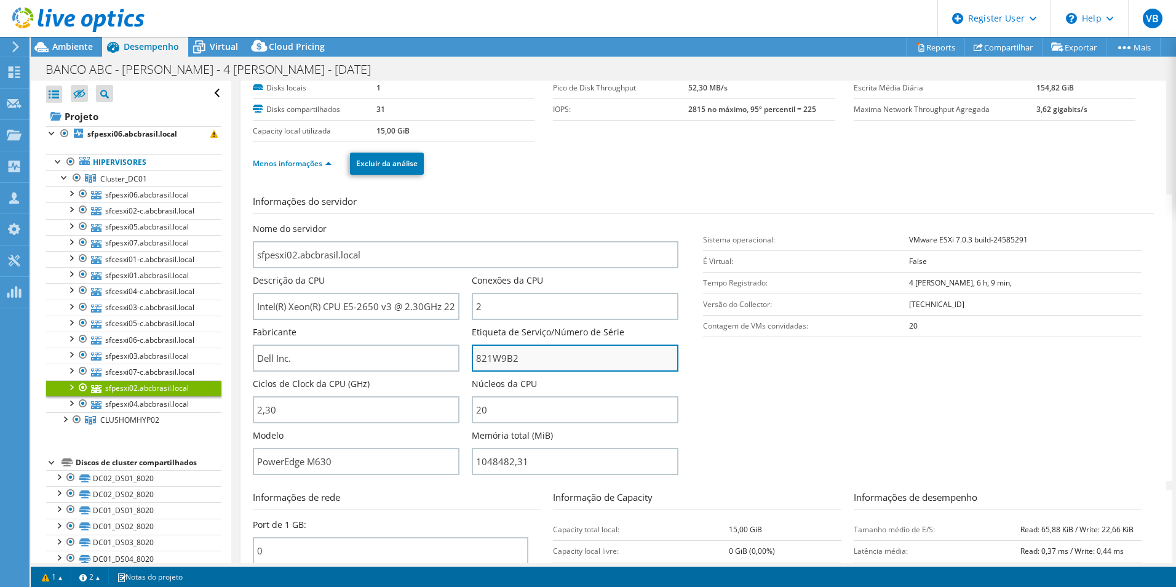
click at [503, 357] on input "821W9B2" at bounding box center [575, 358] width 207 height 27
click at [164, 412] on link "CLUSHOMHYP02" at bounding box center [133, 420] width 175 height 16
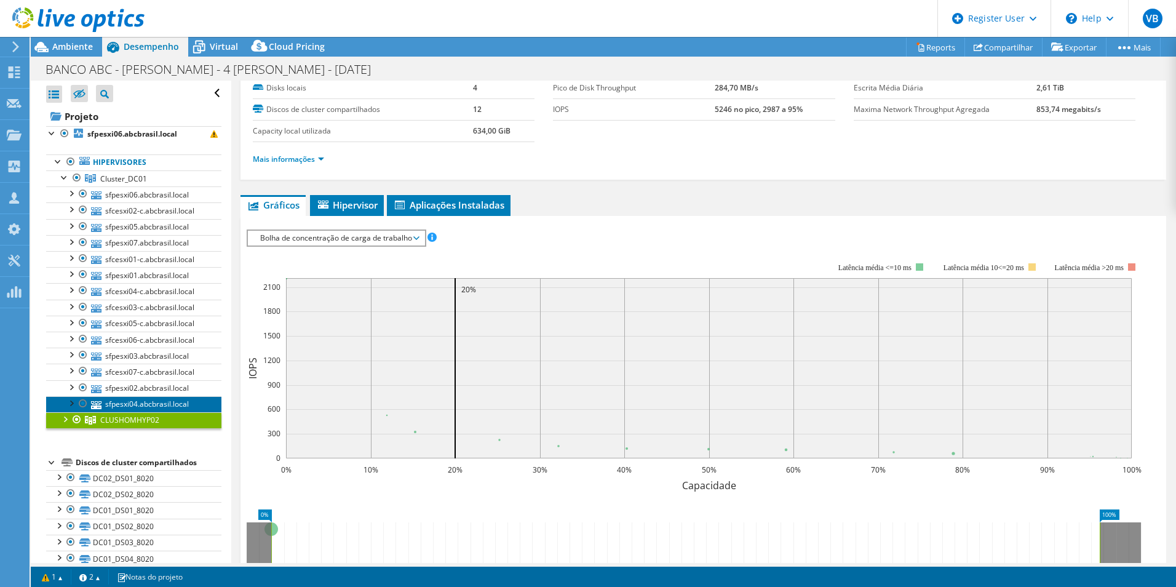
click at [168, 399] on link "sfpesxi04.abcbrasil.local" at bounding box center [133, 404] width 175 height 16
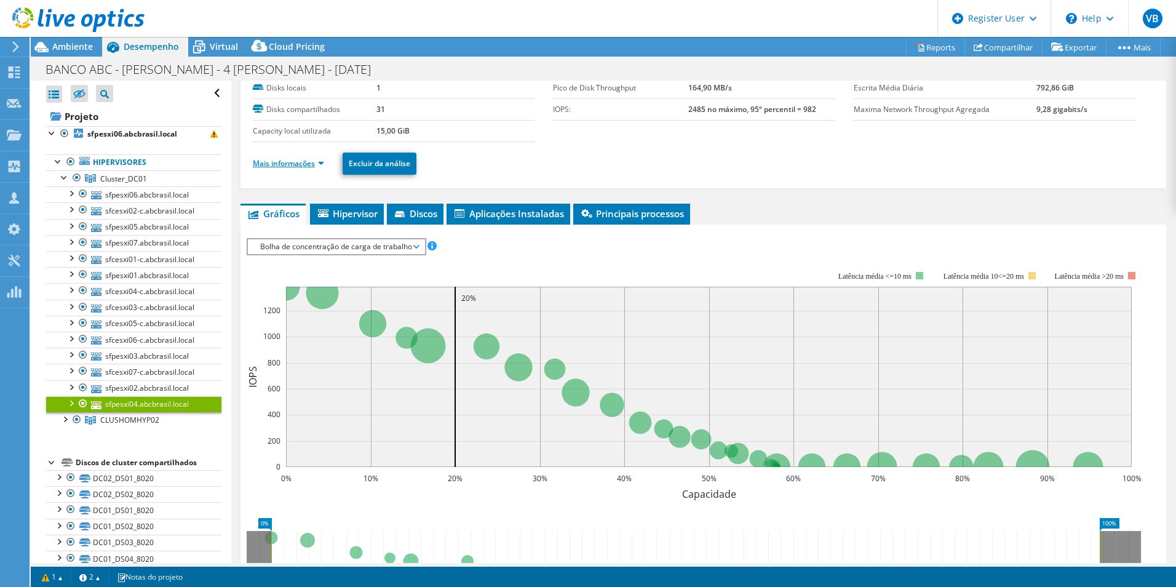
click at [314, 159] on link "Mais informações" at bounding box center [288, 163] width 71 height 10
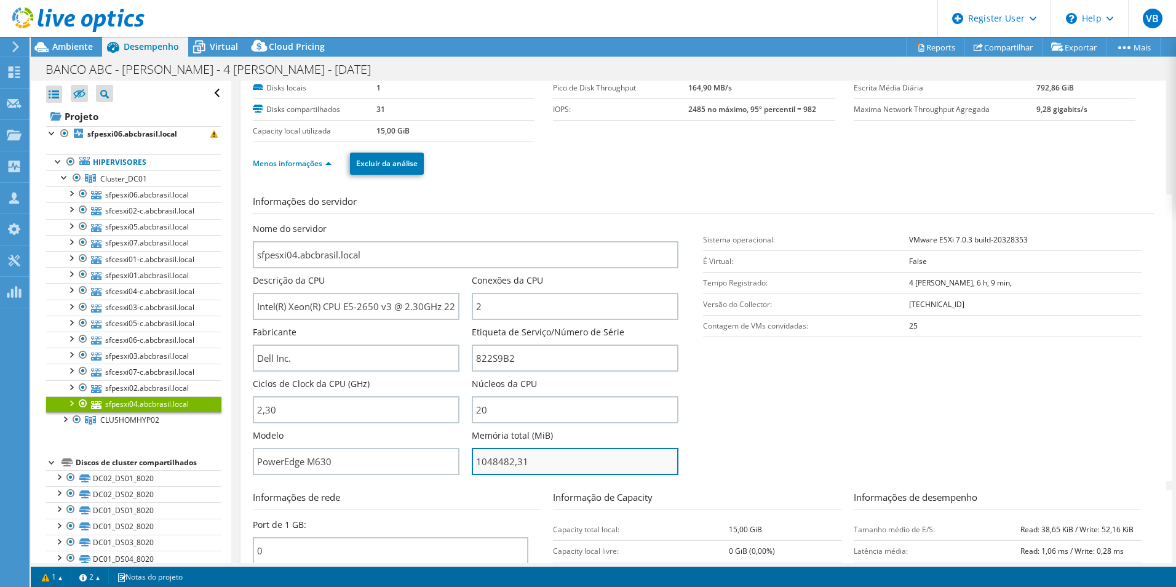
click at [506, 461] on input "1048482,31" at bounding box center [575, 461] width 207 height 27
click at [501, 462] on input "1048482,31" at bounding box center [575, 461] width 207 height 27
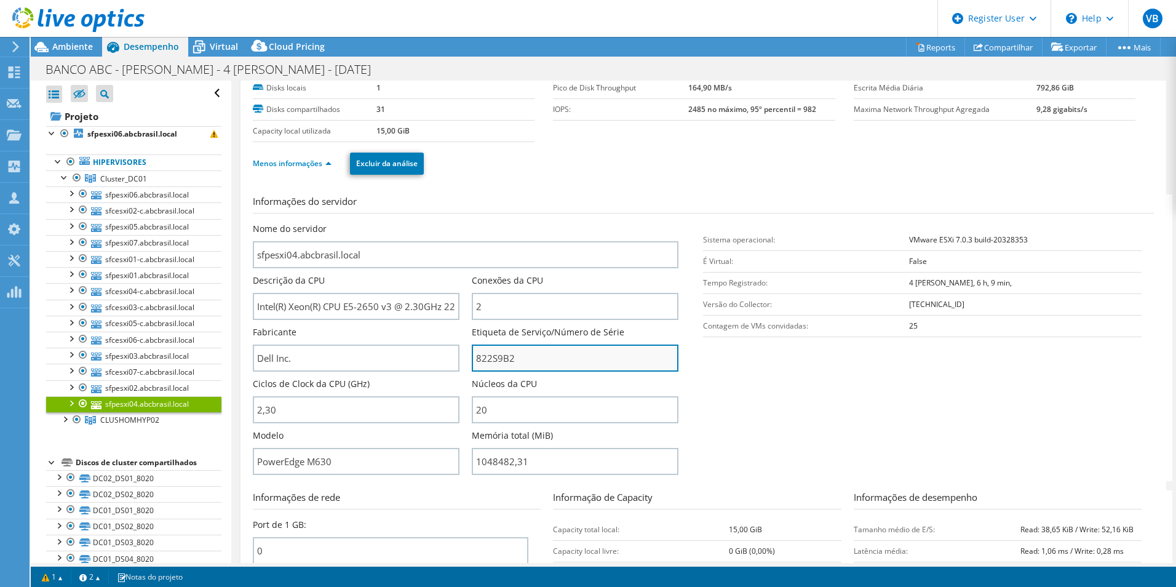
type input "104848231"
click at [498, 353] on input "822S9B2" at bounding box center [575, 358] width 207 height 27
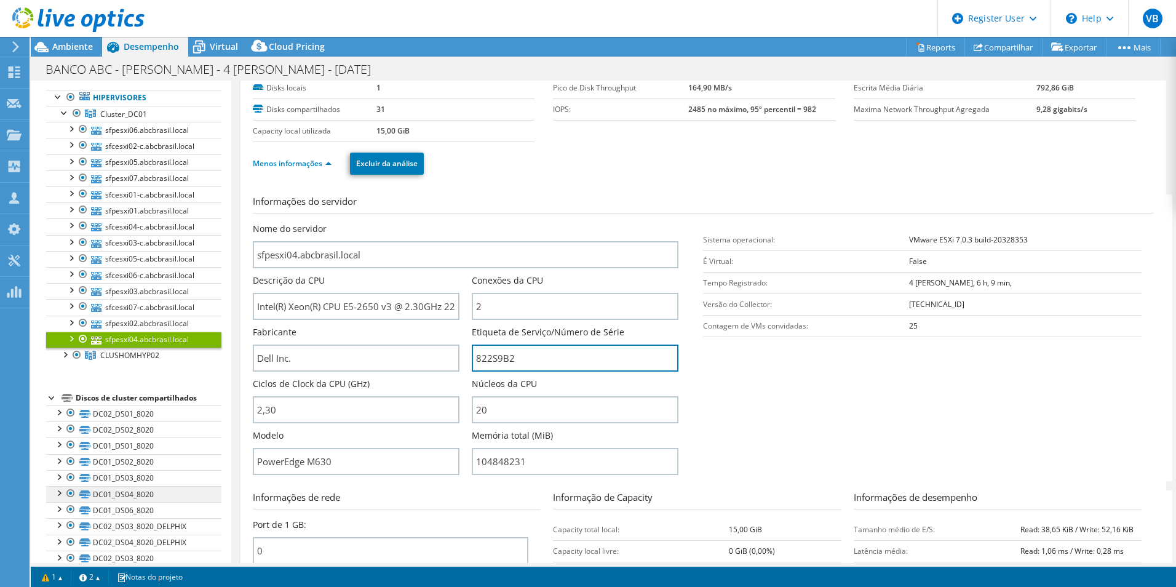
scroll to position [123, 0]
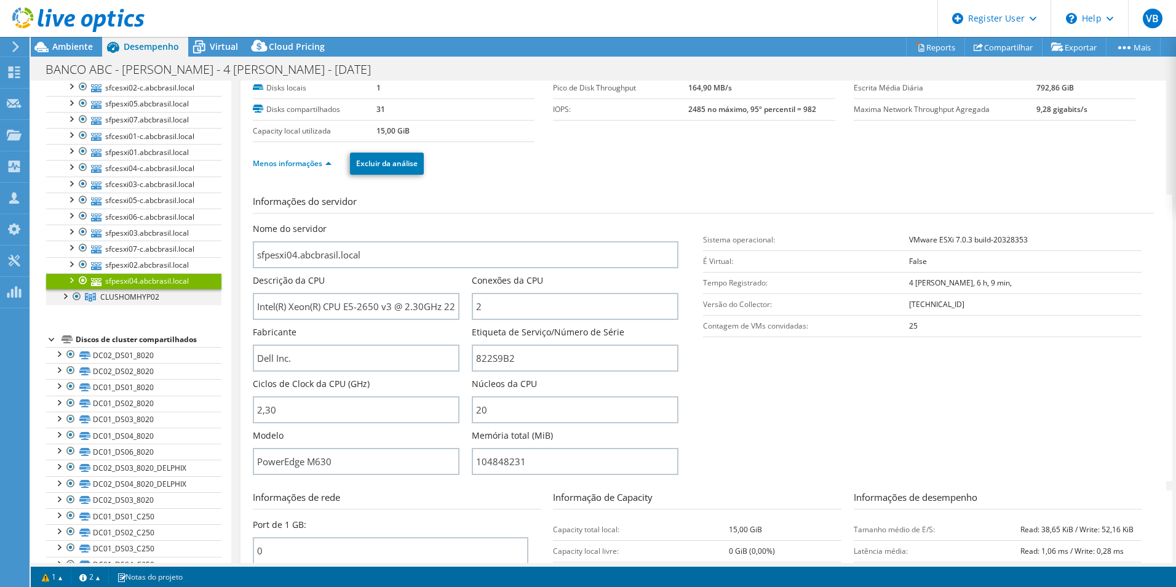
click at [65, 296] on div at bounding box center [64, 295] width 12 height 12
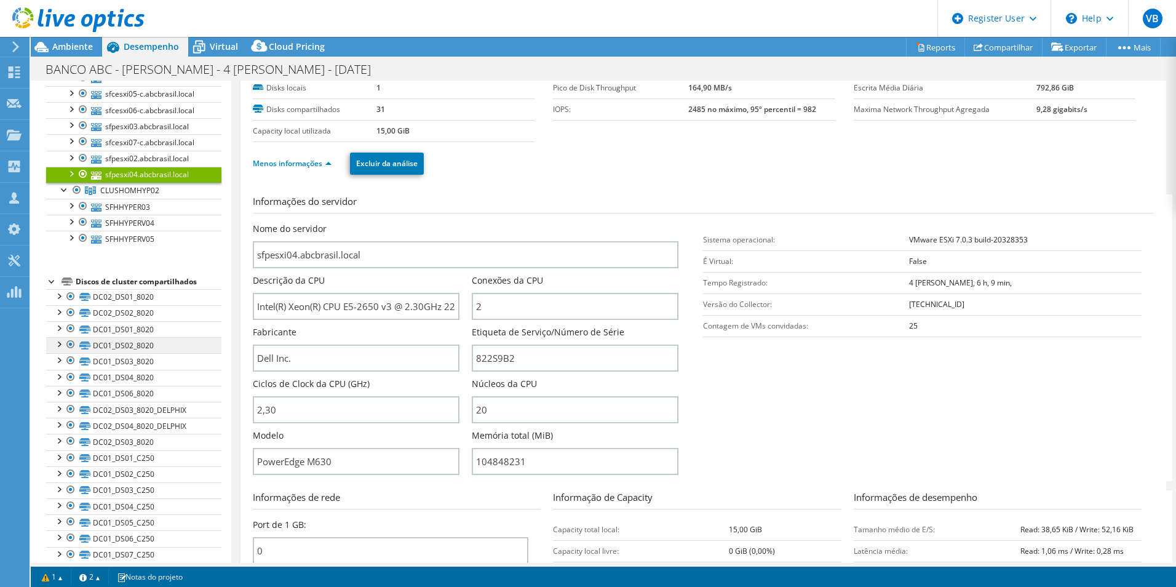
scroll to position [246, 0]
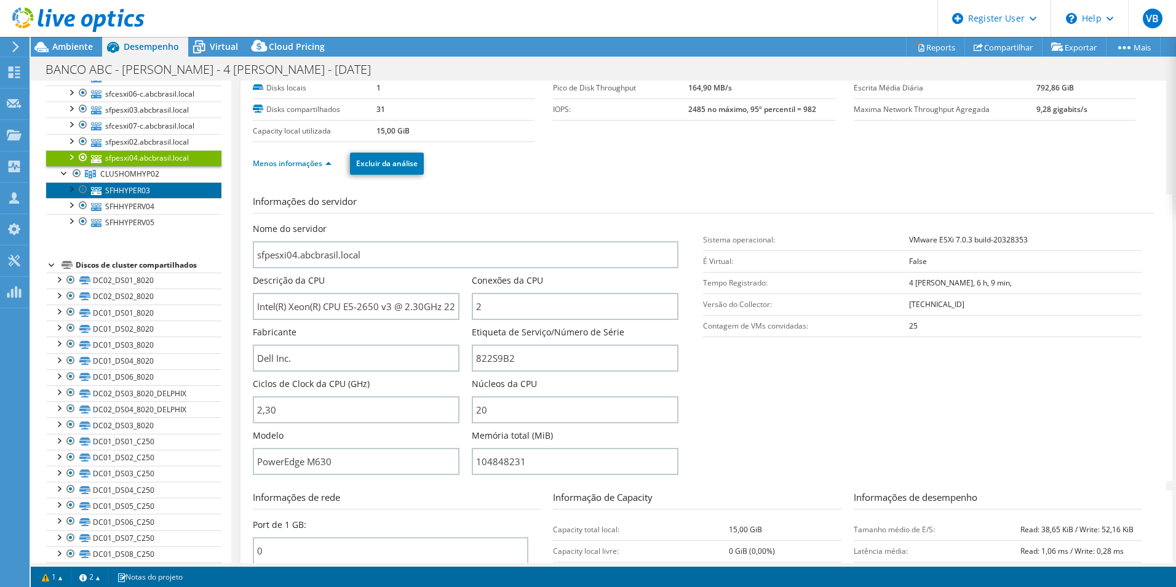
click at [120, 186] on link "SFHHYPER03" at bounding box center [133, 190] width 175 height 16
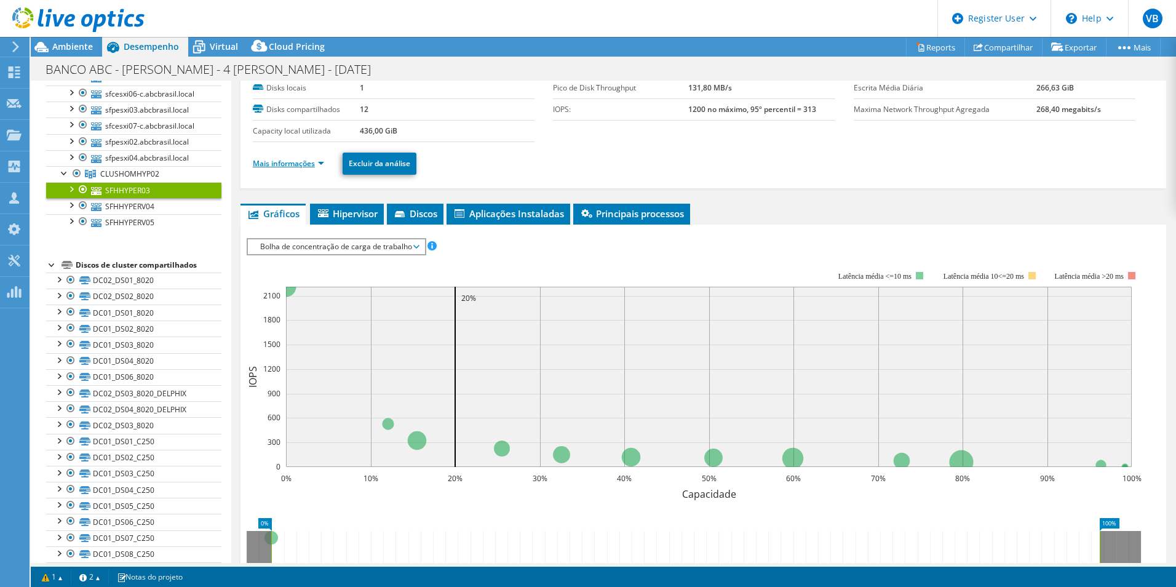
click at [319, 159] on link "Mais informações" at bounding box center [288, 163] width 71 height 10
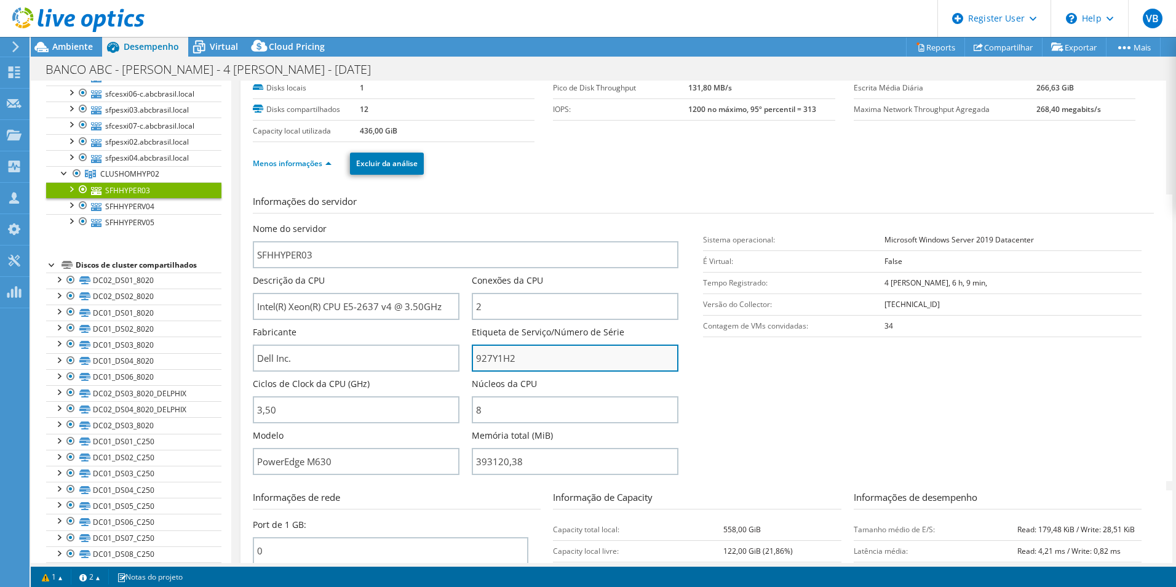
click at [494, 353] on input "927Y1H2" at bounding box center [575, 358] width 207 height 27
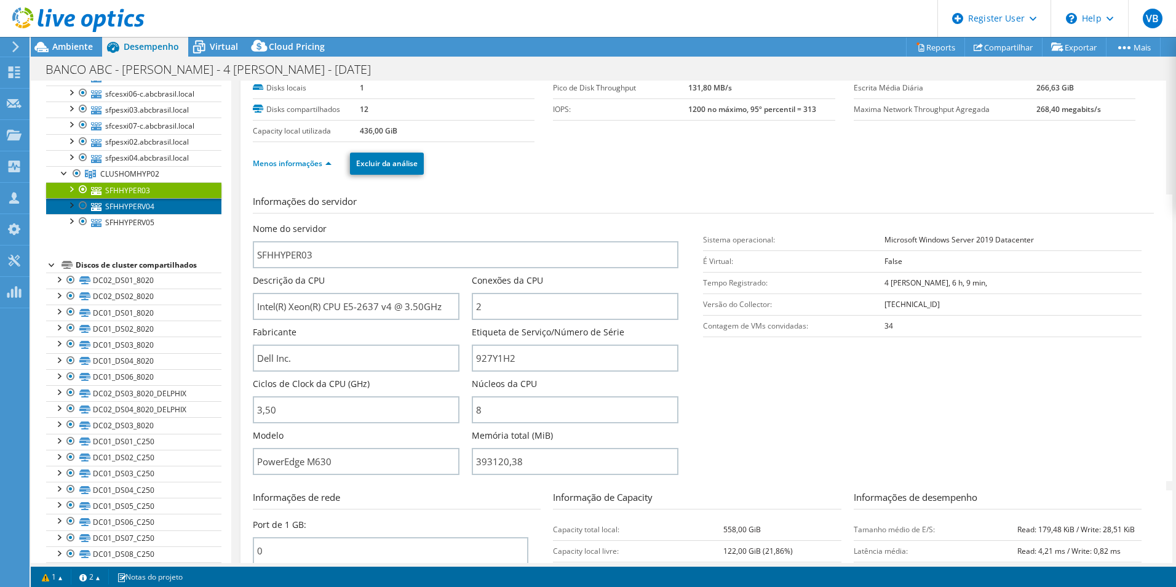
click at [130, 210] on link "SFHHYPERV04" at bounding box center [133, 206] width 175 height 16
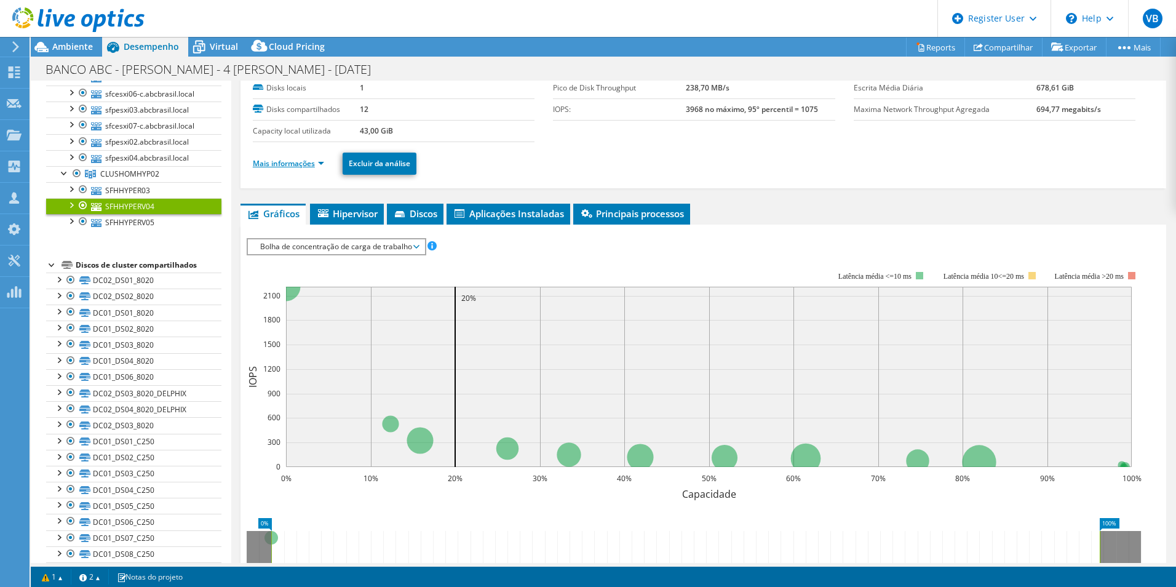
click at [301, 165] on link "Mais informações" at bounding box center [288, 163] width 71 height 10
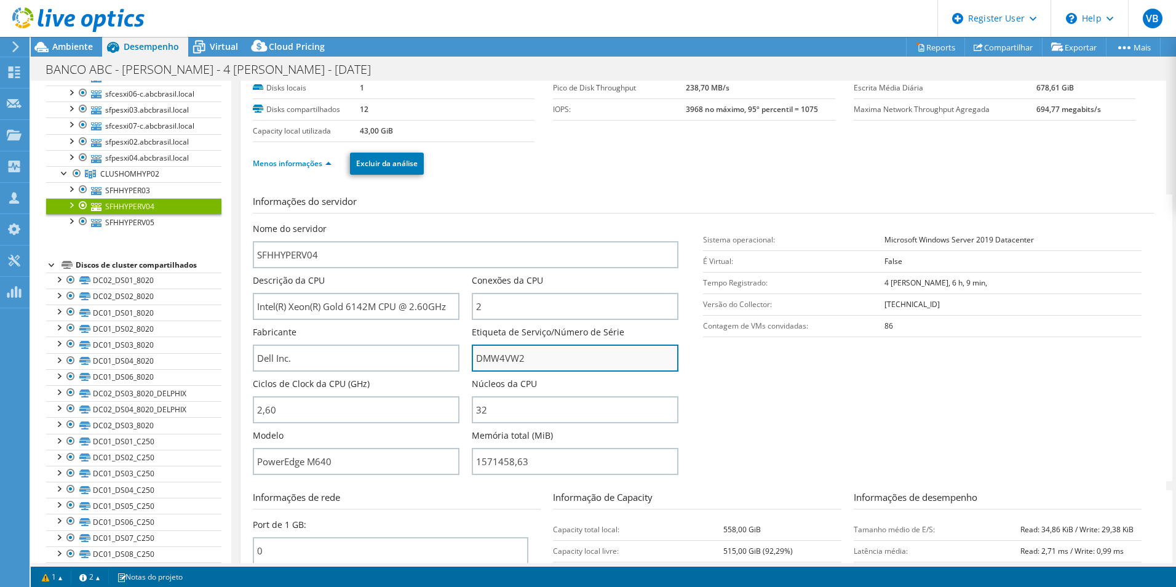
click at [504, 364] on input "DMW4VW2" at bounding box center [575, 358] width 207 height 27
